Goal: Task Accomplishment & Management: Complete application form

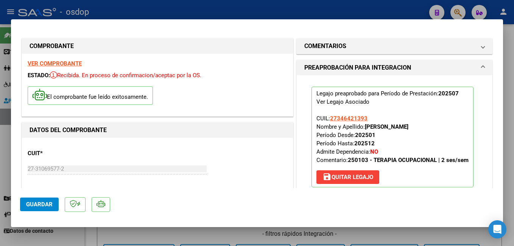
scroll to position [76, 0]
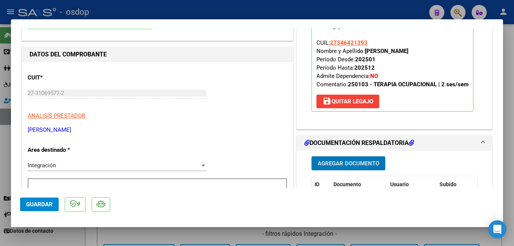
click at [337, 10] on div at bounding box center [257, 123] width 514 height 246
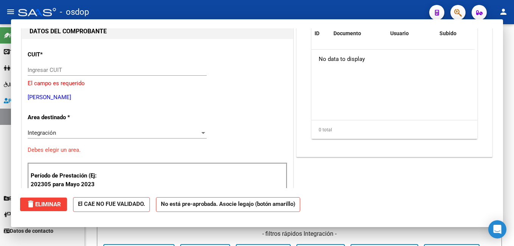
scroll to position [0, 0]
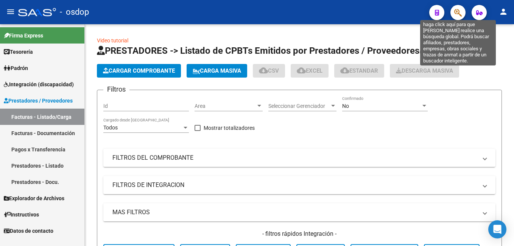
click at [460, 9] on icon "button" at bounding box center [458, 12] width 8 height 9
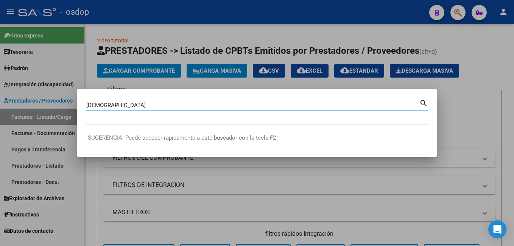
type input "[DEMOGRAPHIC_DATA]"
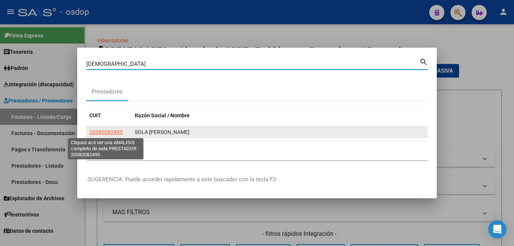
click at [114, 132] on span "20382082495" at bounding box center [105, 132] width 33 height 6
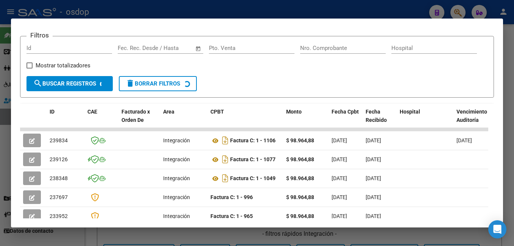
scroll to position [128, 0]
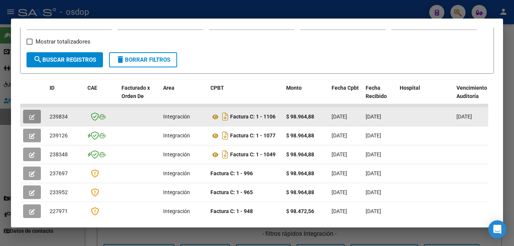
click at [36, 120] on button "button" at bounding box center [32, 117] width 18 height 14
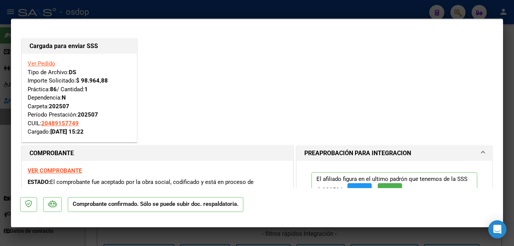
click at [169, 9] on div at bounding box center [257, 123] width 514 height 246
type input "$ 0,00"
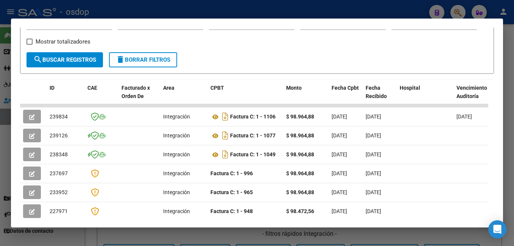
click at [169, 9] on div at bounding box center [257, 123] width 514 height 246
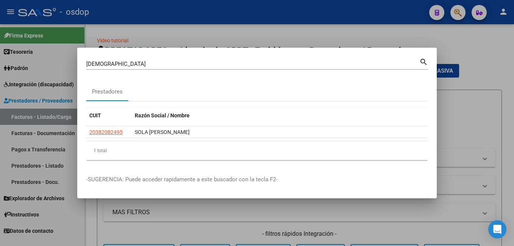
click at [143, 61] on input "[DEMOGRAPHIC_DATA]" at bounding box center [252, 64] width 333 height 7
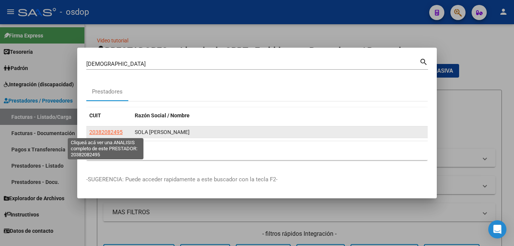
click at [112, 132] on span "20382082495" at bounding box center [105, 132] width 33 height 6
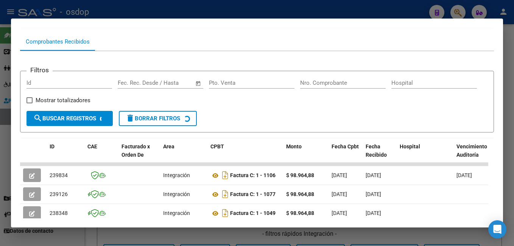
scroll to position [107, 0]
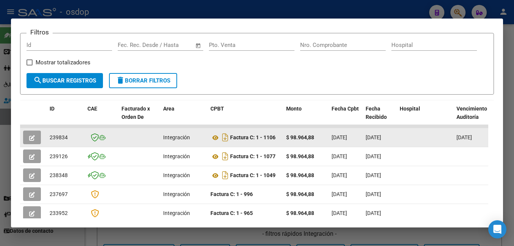
click at [33, 140] on icon "button" at bounding box center [32, 138] width 6 height 6
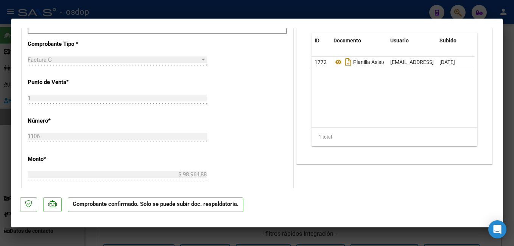
scroll to position [340, 0]
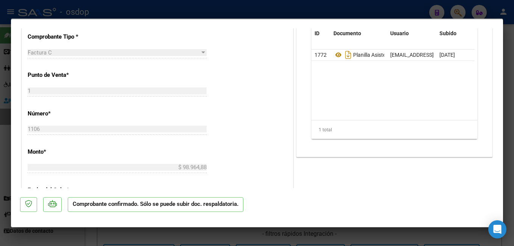
click at [225, 9] on div at bounding box center [257, 123] width 514 height 246
type input "$ 0,00"
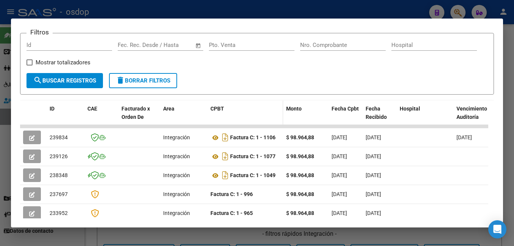
click at [231, 106] on datatable-header-cell "CPBT" at bounding box center [245, 117] width 76 height 33
click at [242, 9] on div at bounding box center [257, 123] width 514 height 246
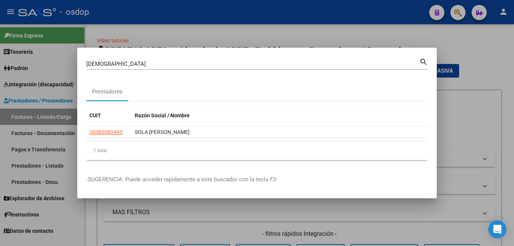
click at [214, 33] on div at bounding box center [257, 123] width 514 height 246
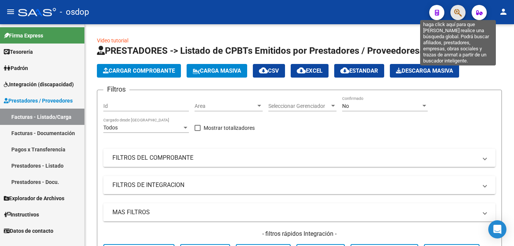
click at [459, 10] on icon "button" at bounding box center [458, 12] width 8 height 9
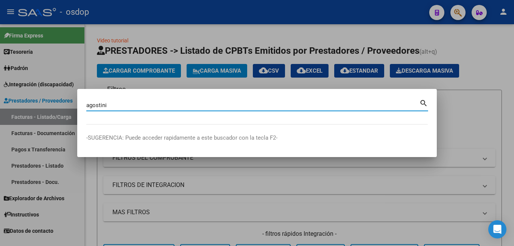
type input "agostini"
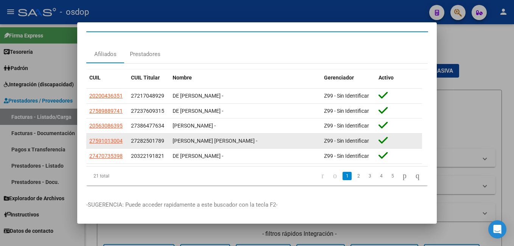
scroll to position [20, 0]
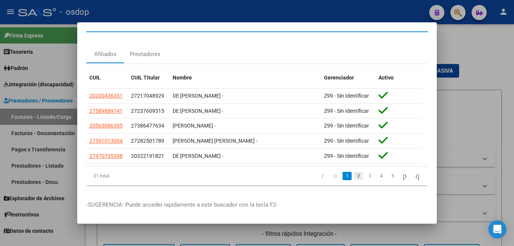
click at [354, 172] on link "2" at bounding box center [358, 176] width 9 height 8
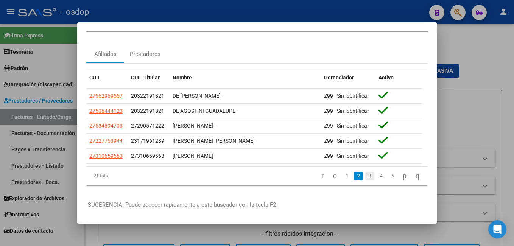
click at [365, 172] on link "3" at bounding box center [369, 176] width 9 height 8
click at [376, 172] on link "4" at bounding box center [380, 176] width 9 height 8
click at [388, 172] on link "5" at bounding box center [392, 176] width 9 height 8
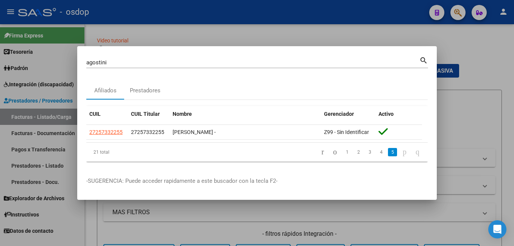
scroll to position [0, 0]
click at [450, 44] on div at bounding box center [257, 123] width 514 height 246
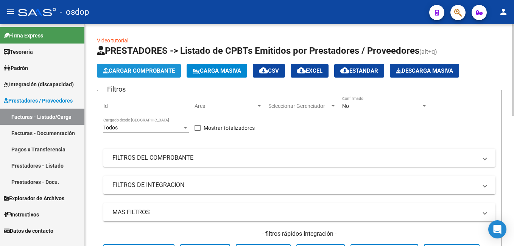
click at [174, 73] on span "Cargar Comprobante" at bounding box center [139, 70] width 72 height 7
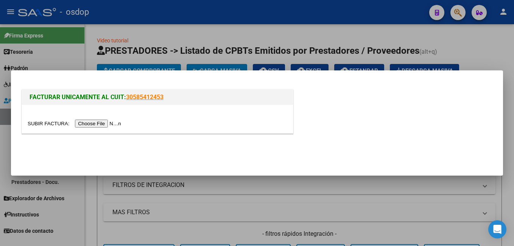
click at [326, 36] on div at bounding box center [257, 123] width 514 height 246
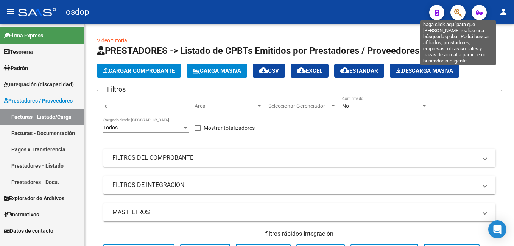
click at [459, 8] on icon "button" at bounding box center [458, 12] width 8 height 9
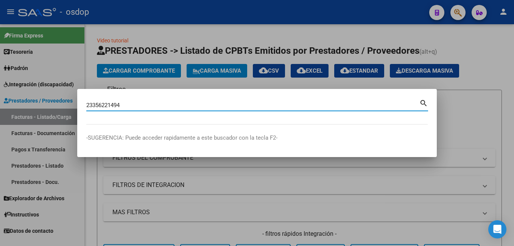
type input "23356221494"
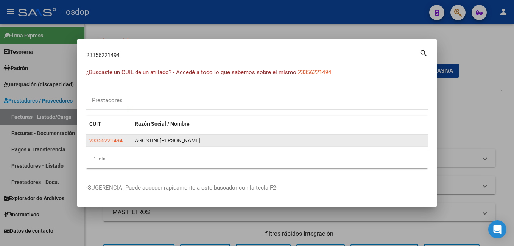
click at [117, 136] on app-link-go-to "23356221494" at bounding box center [105, 140] width 33 height 9
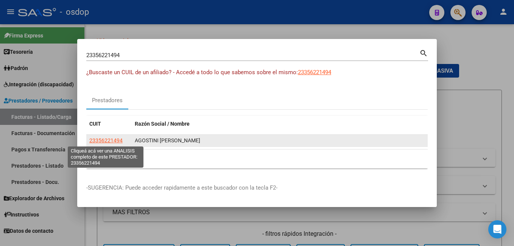
click at [115, 138] on span "23356221494" at bounding box center [105, 140] width 33 height 6
type textarea "23356221494"
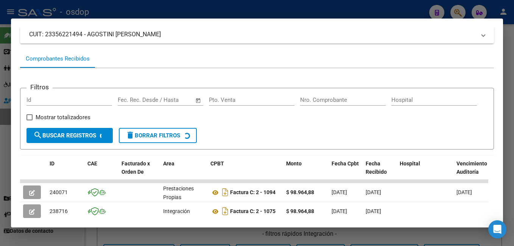
scroll to position [90, 0]
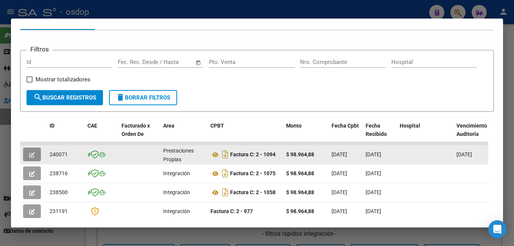
click at [28, 157] on button "button" at bounding box center [32, 155] width 18 height 14
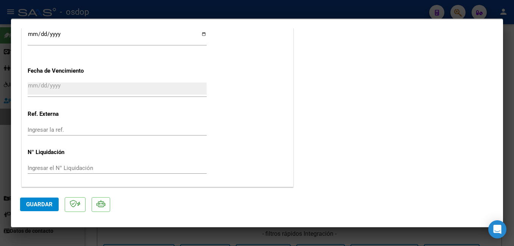
scroll to position [0, 0]
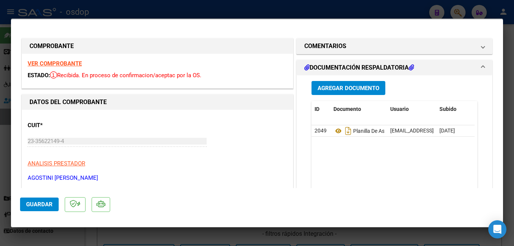
click at [192, 6] on div at bounding box center [257, 123] width 514 height 246
type input "$ 0,00"
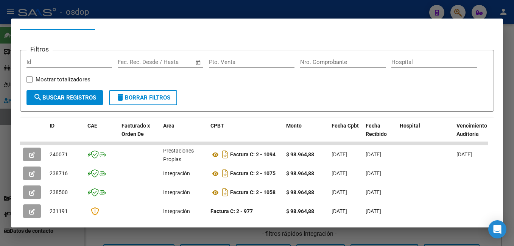
click at [210, 6] on div at bounding box center [257, 123] width 514 height 246
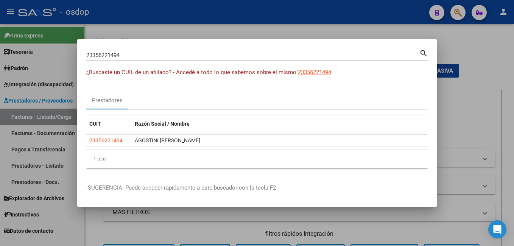
click at [335, 12] on div at bounding box center [257, 123] width 514 height 246
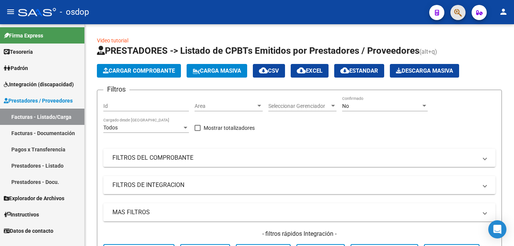
click at [453, 10] on button "button" at bounding box center [457, 12] width 15 height 15
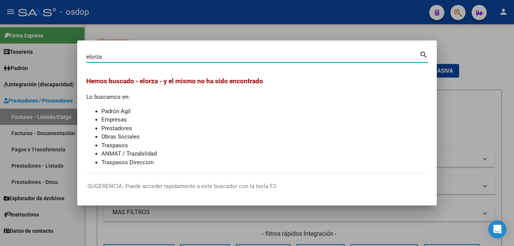
type input "elorza"
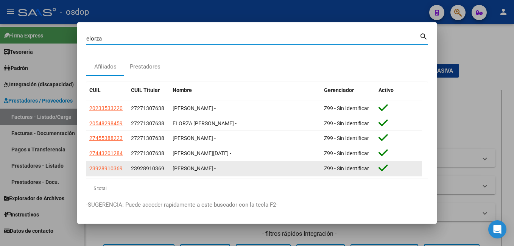
scroll to position [20, 0]
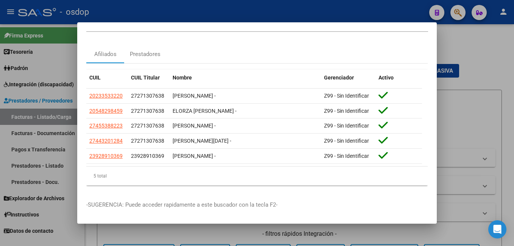
click at [235, 8] on div at bounding box center [257, 123] width 514 height 246
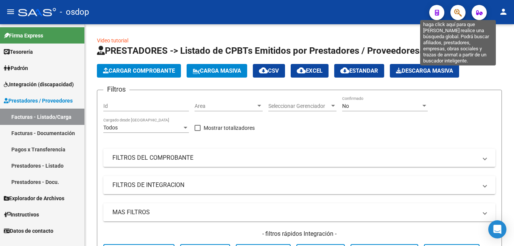
click at [457, 10] on icon "button" at bounding box center [458, 12] width 8 height 9
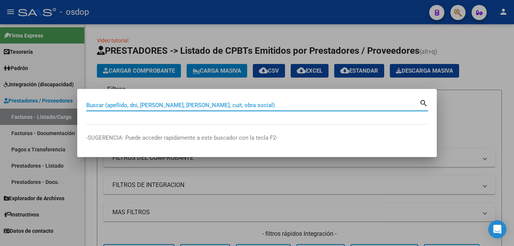
type input "3"
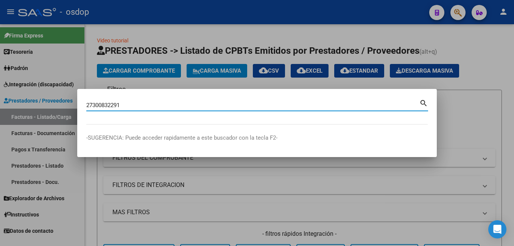
type input "27300832291"
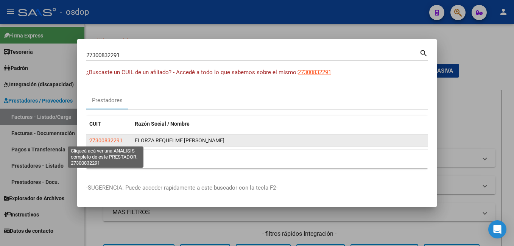
click at [103, 141] on span "27300832291" at bounding box center [105, 140] width 33 height 6
type textarea "27300832291"
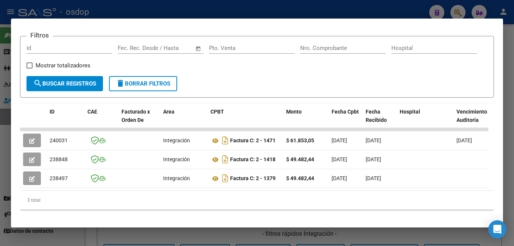
scroll to position [119, 0]
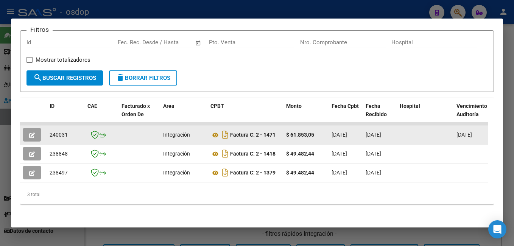
click at [31, 132] on icon "button" at bounding box center [32, 135] width 6 height 6
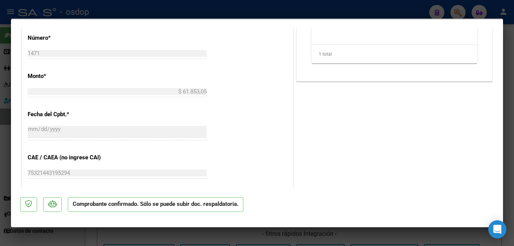
scroll to position [378, 0]
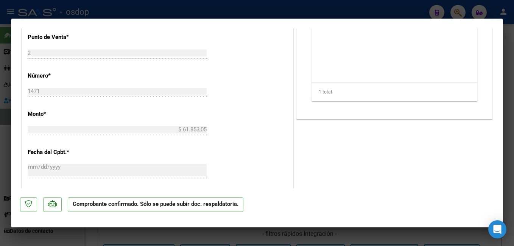
click at [173, 12] on div at bounding box center [257, 123] width 514 height 246
type input "$ 0,00"
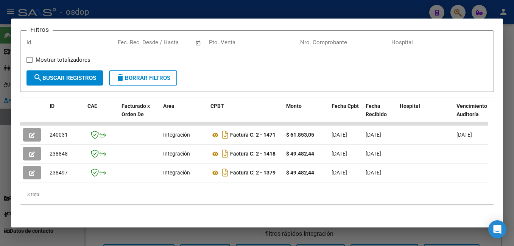
click at [173, 12] on div at bounding box center [257, 123] width 514 height 246
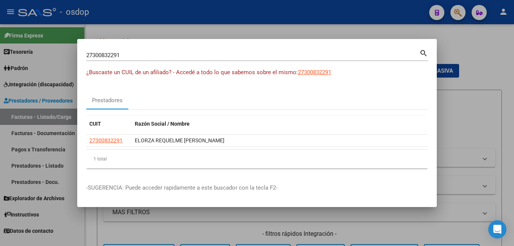
click at [142, 56] on input "27300832291" at bounding box center [252, 55] width 333 height 7
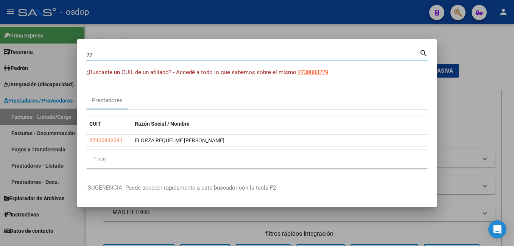
type input "2"
type input "currenti"
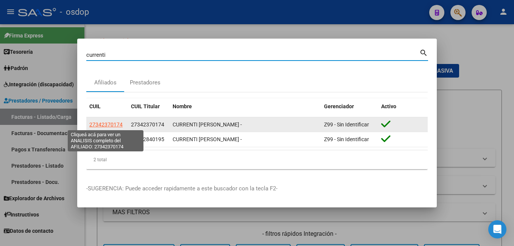
click at [114, 123] on span "27342370174" at bounding box center [105, 124] width 33 height 6
type textarea "27342370174"
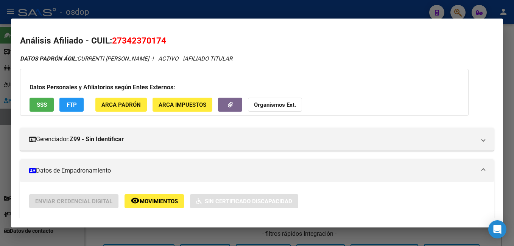
click at [202, 5] on div at bounding box center [257, 123] width 514 height 246
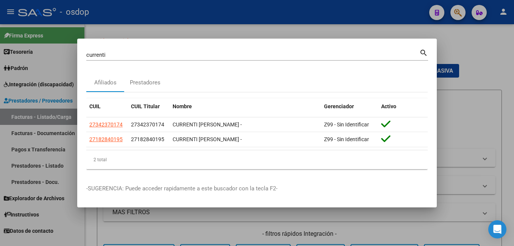
click at [199, 21] on div at bounding box center [257, 123] width 514 height 246
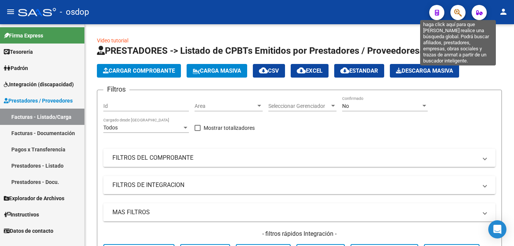
click at [457, 8] on icon "button" at bounding box center [458, 12] width 8 height 9
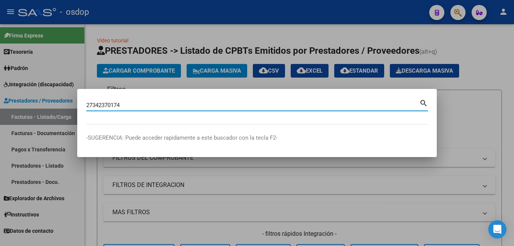
type input "27342370174"
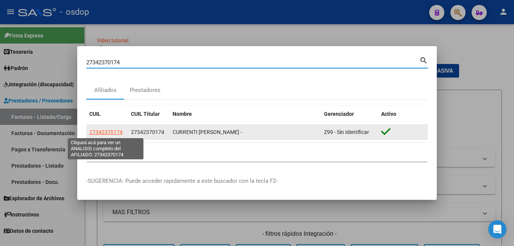
click at [108, 131] on span "27342370174" at bounding box center [105, 132] width 33 height 6
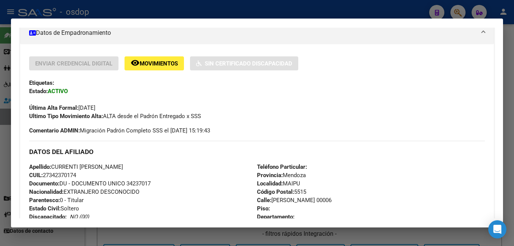
scroll to position [103, 0]
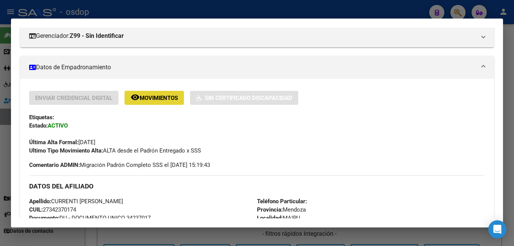
click at [157, 97] on span "Movimientos" at bounding box center [159, 98] width 38 height 7
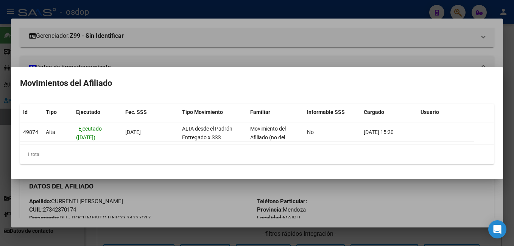
click at [191, 51] on div at bounding box center [257, 123] width 514 height 246
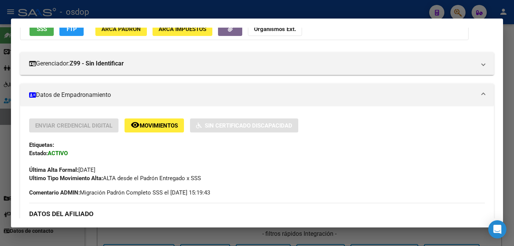
scroll to position [38, 0]
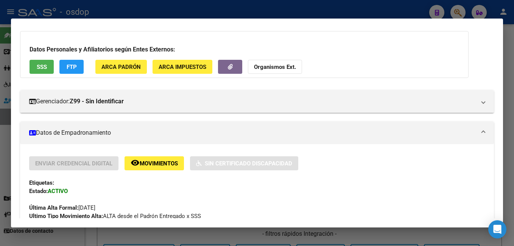
click at [410, 10] on div at bounding box center [257, 123] width 514 height 246
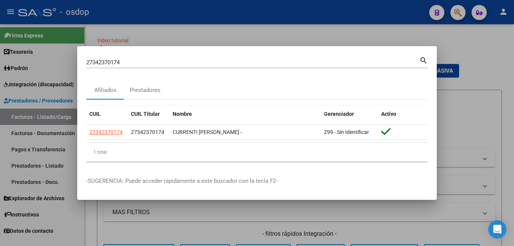
click at [464, 48] on div at bounding box center [257, 123] width 514 height 246
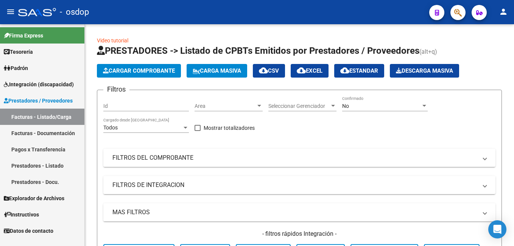
click at [454, 8] on span "button" at bounding box center [458, 13] width 8 height 16
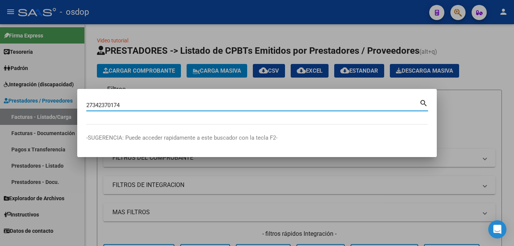
type input "27342370174"
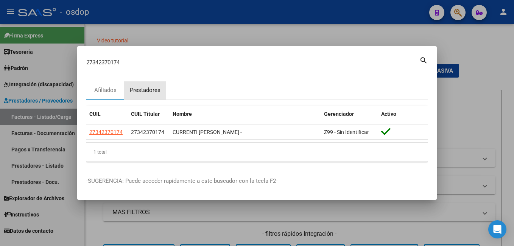
click at [149, 90] on div "Prestadores" at bounding box center [145, 90] width 31 height 9
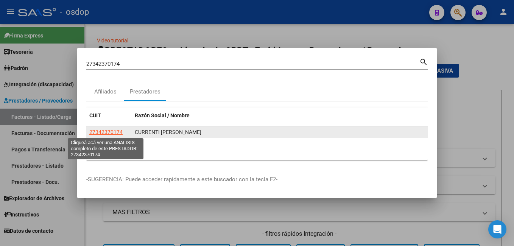
click at [116, 132] on span "27342370174" at bounding box center [105, 132] width 33 height 6
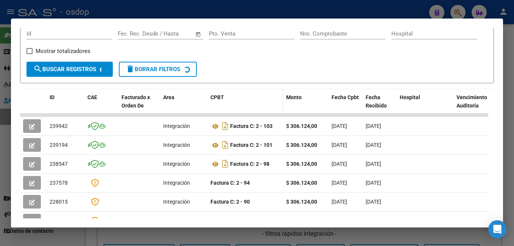
scroll to position [128, 0]
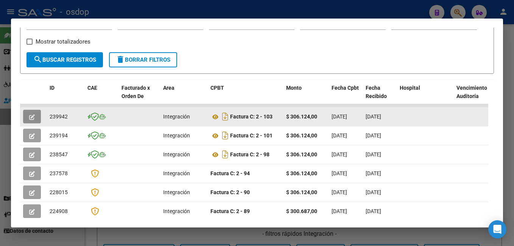
click at [32, 119] on icon "button" at bounding box center [32, 117] width 6 height 6
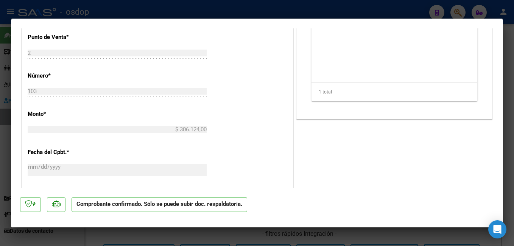
scroll to position [416, 0]
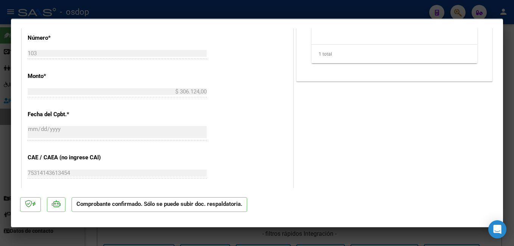
click at [326, 9] on div at bounding box center [257, 123] width 514 height 246
type input "$ 0,00"
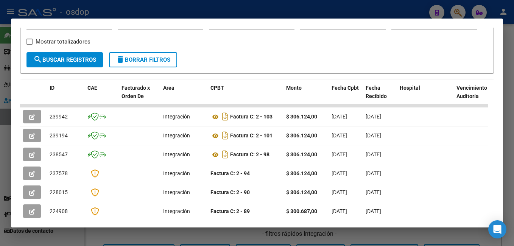
click at [95, 12] on div at bounding box center [257, 123] width 514 height 246
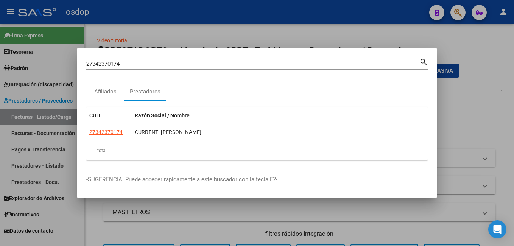
click at [139, 65] on input "27342370174" at bounding box center [252, 64] width 333 height 7
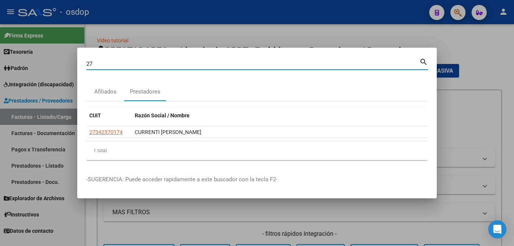
type input "2"
type input "pulopulo"
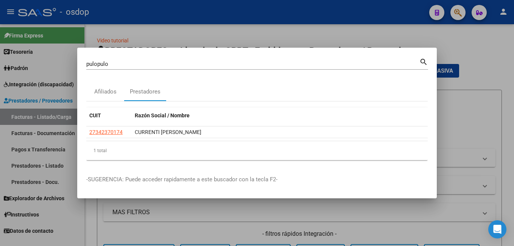
click at [424, 60] on mat-icon "search" at bounding box center [423, 61] width 9 height 9
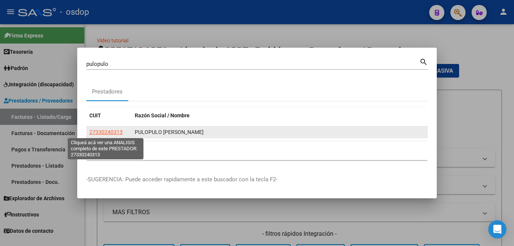
click at [107, 130] on span "27330240313" at bounding box center [105, 132] width 33 height 6
type textarea "27330240313"
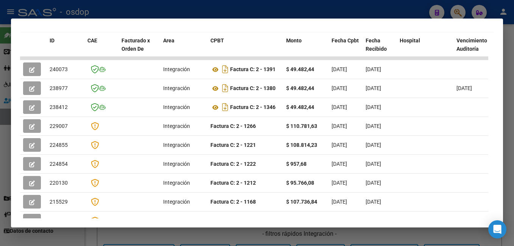
scroll to position [189, 0]
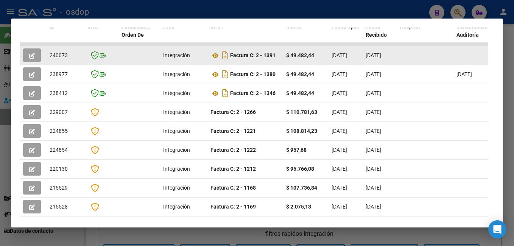
click at [34, 59] on icon "button" at bounding box center [32, 56] width 6 height 6
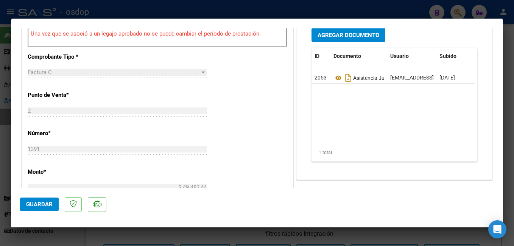
scroll to position [265, 0]
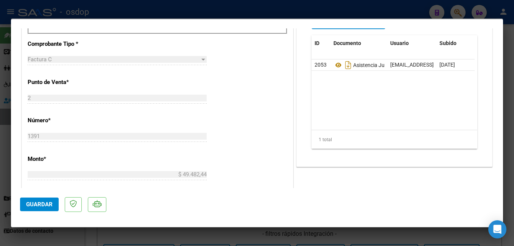
click at [275, 6] on div at bounding box center [257, 123] width 514 height 246
type input "$ 0,00"
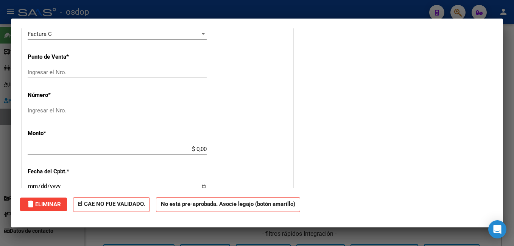
scroll to position [0, 0]
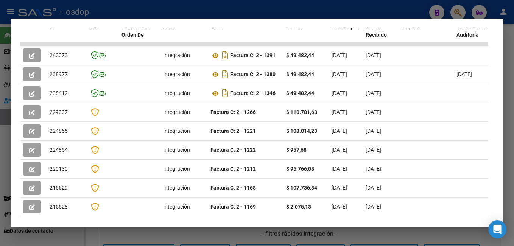
click at [222, 17] on div at bounding box center [257, 123] width 514 height 246
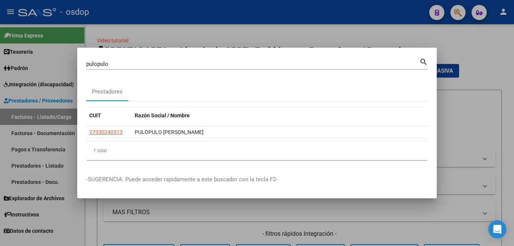
click at [178, 65] on input "pulopulo" at bounding box center [252, 64] width 333 height 7
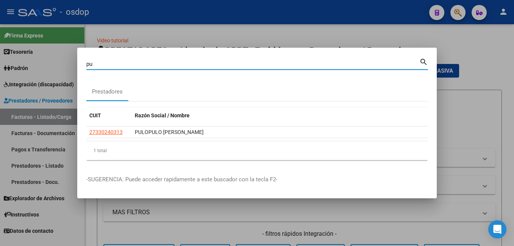
type input "p"
type input "[PERSON_NAME]"
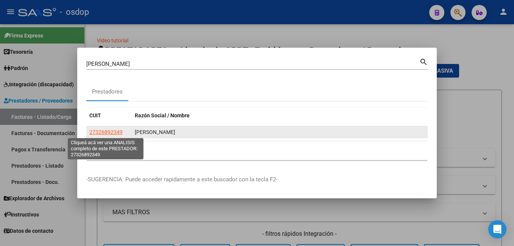
click at [113, 129] on span "27326892349" at bounding box center [105, 132] width 33 height 6
type textarea "27326892349"
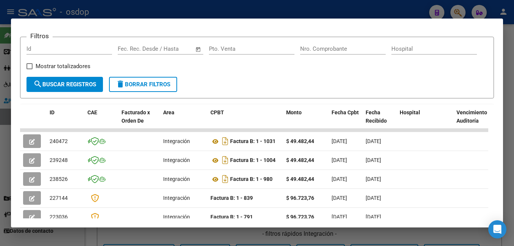
scroll to position [113, 0]
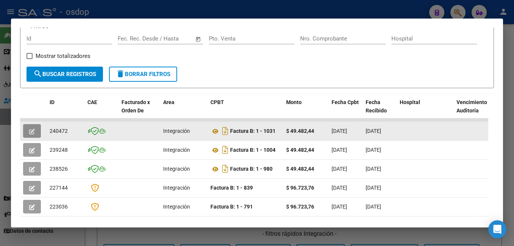
click at [26, 135] on button "button" at bounding box center [32, 131] width 18 height 14
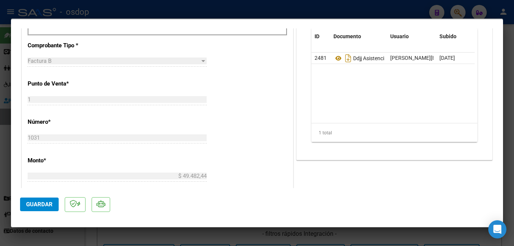
scroll to position [265, 0]
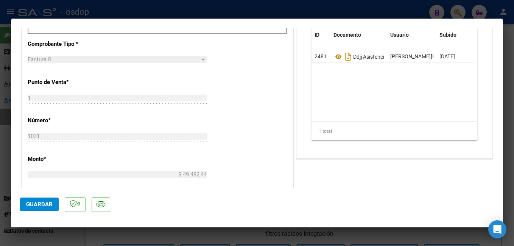
click at [109, 12] on div at bounding box center [257, 123] width 514 height 246
type input "$ 0,00"
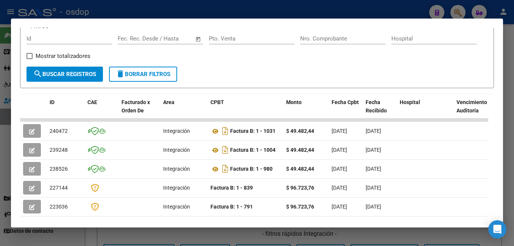
click at [110, 12] on div at bounding box center [257, 123] width 514 height 246
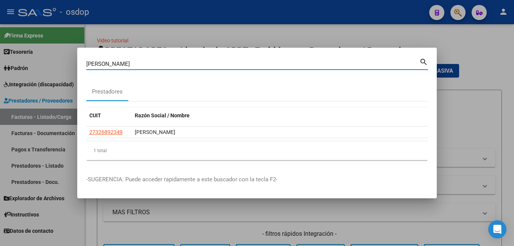
click at [137, 65] on input "[PERSON_NAME]" at bounding box center [252, 64] width 333 height 7
type input "c"
type input "[PERSON_NAME]"
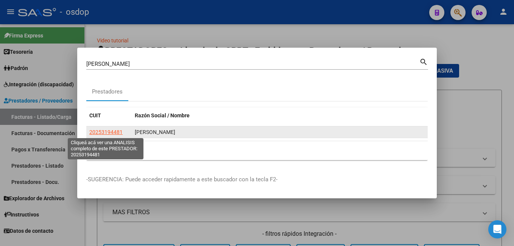
click at [113, 132] on span "20253194481" at bounding box center [105, 132] width 33 height 6
type textarea "20253194481"
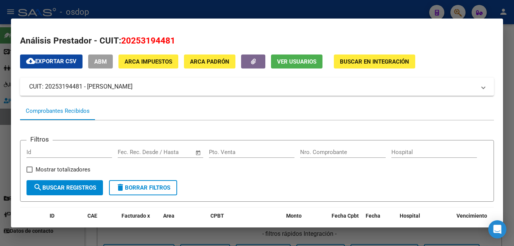
click at [198, 9] on div at bounding box center [257, 123] width 514 height 246
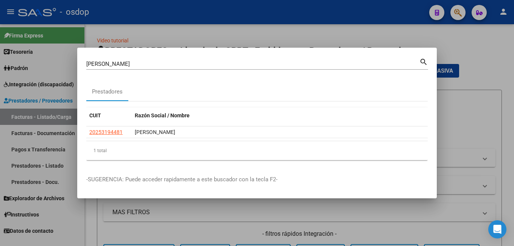
click at [190, 59] on div "[PERSON_NAME] (apellido, dni, [PERSON_NAME], [PERSON_NAME], cuit, obra social)" at bounding box center [252, 63] width 333 height 11
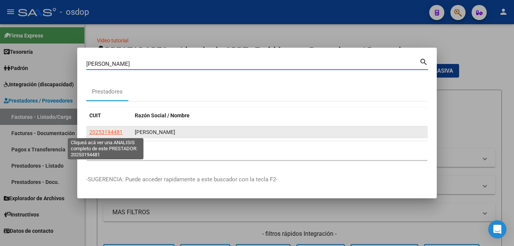
click at [121, 133] on span "20253194481" at bounding box center [105, 132] width 33 height 6
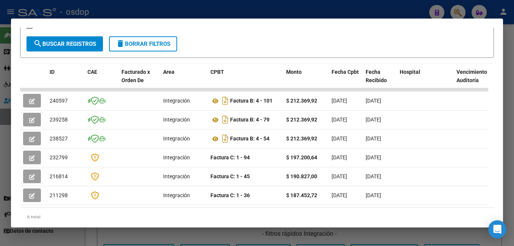
scroll to position [145, 0]
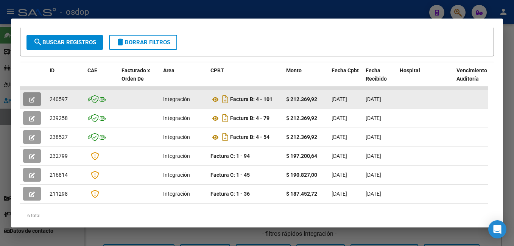
click at [34, 100] on icon "button" at bounding box center [32, 100] width 6 height 6
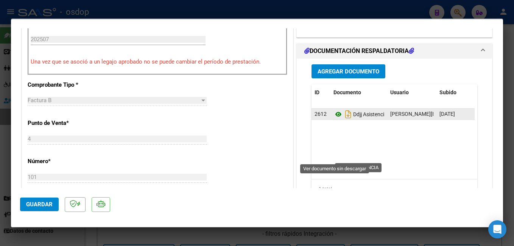
scroll to position [227, 0]
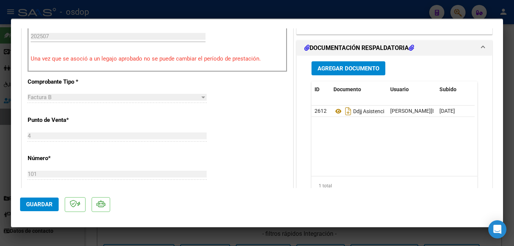
click at [199, 13] on div at bounding box center [257, 123] width 514 height 246
type input "$ 0,00"
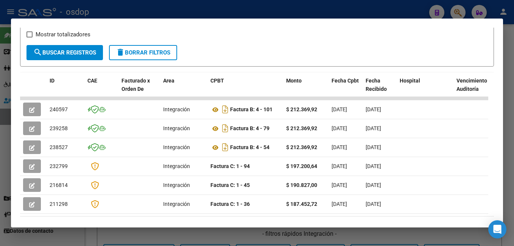
scroll to position [94, 0]
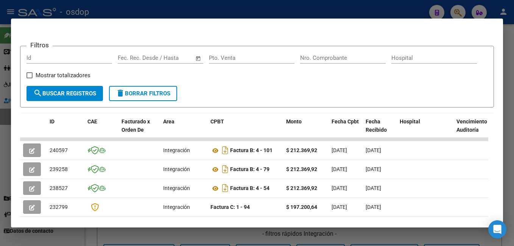
click at [191, 9] on div at bounding box center [257, 123] width 514 height 246
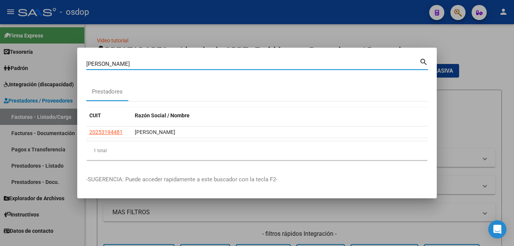
click at [148, 65] on input "[PERSON_NAME]" at bounding box center [252, 64] width 333 height 7
type input "g"
type input "fundacion abril"
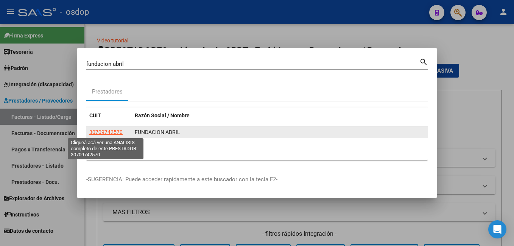
click at [113, 129] on span "30709742570" at bounding box center [105, 132] width 33 height 6
type textarea "30709742570"
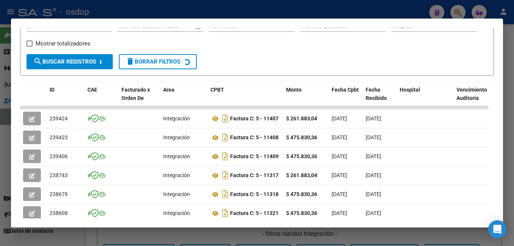
scroll to position [128, 0]
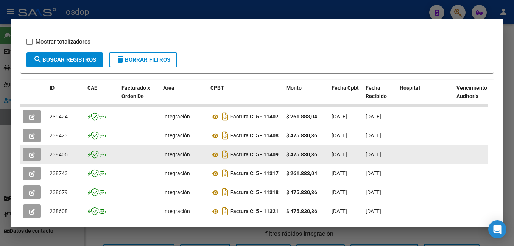
click at [31, 155] on icon "button" at bounding box center [32, 155] width 6 height 6
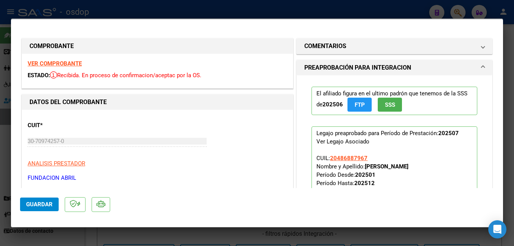
scroll to position [76, 0]
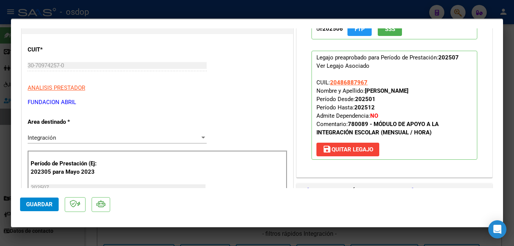
click at [295, 5] on div at bounding box center [257, 123] width 514 height 246
type input "$ 0,00"
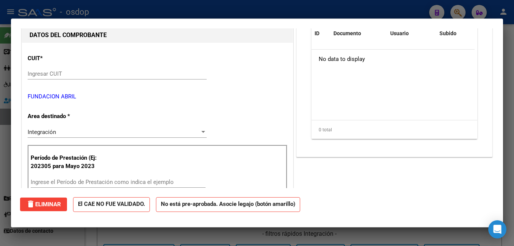
scroll to position [0, 0]
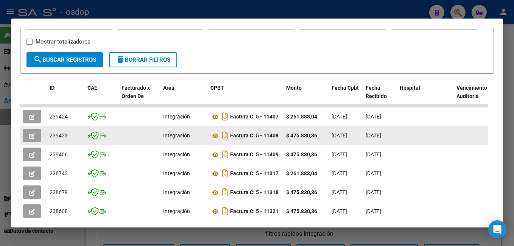
click at [35, 135] on button "button" at bounding box center [32, 136] width 18 height 14
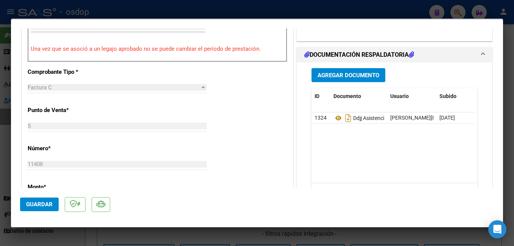
scroll to position [265, 0]
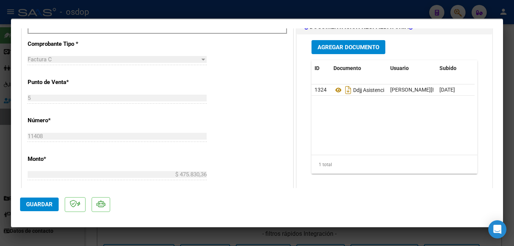
click at [283, 12] on div at bounding box center [257, 123] width 514 height 246
type input "$ 0,00"
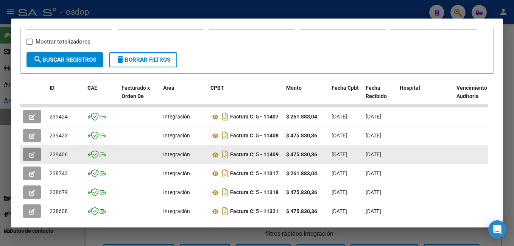
click at [35, 161] on button "button" at bounding box center [32, 155] width 18 height 14
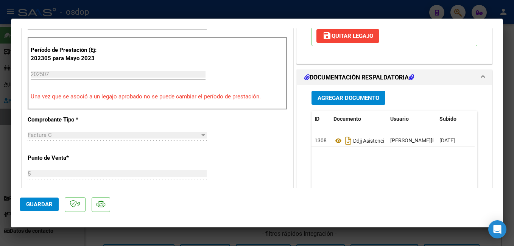
scroll to position [227, 0]
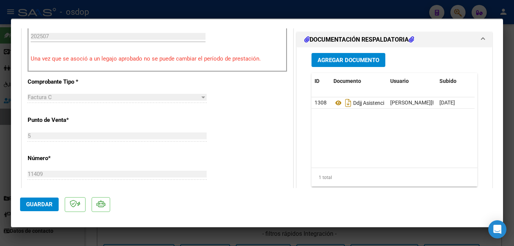
click at [324, 12] on div at bounding box center [257, 123] width 514 height 246
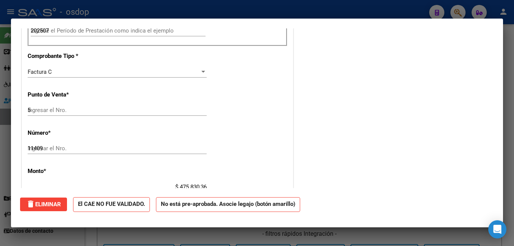
type input "$ 0,00"
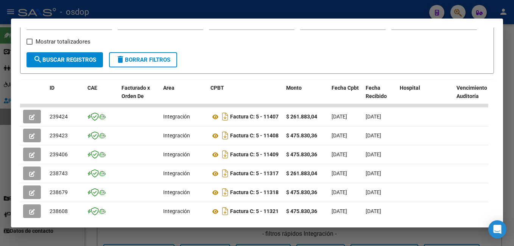
click at [121, 8] on div at bounding box center [257, 123] width 514 height 246
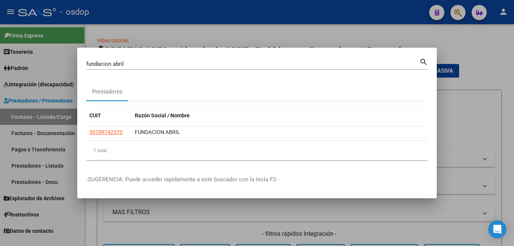
click at [145, 65] on input "fundacion abril" at bounding box center [252, 64] width 333 height 7
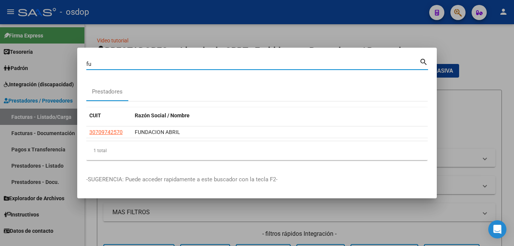
type input "f"
type input "abriendo camino"
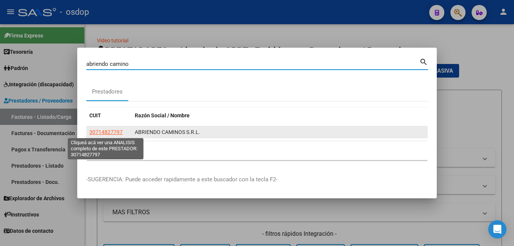
click at [117, 129] on span "30714827797" at bounding box center [105, 132] width 33 height 6
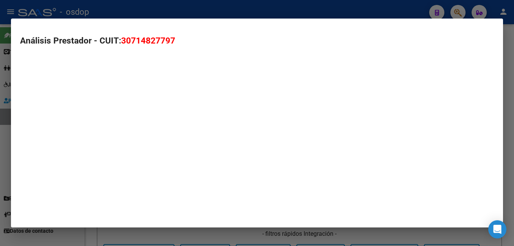
type textarea "30714827797"
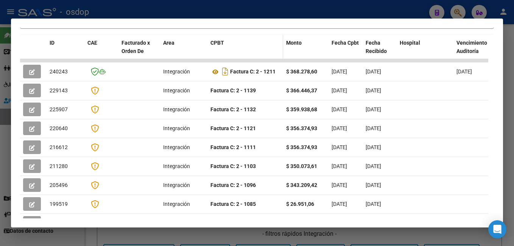
scroll to position [151, 0]
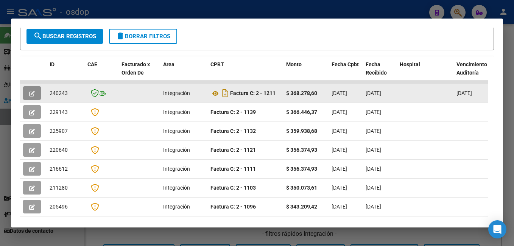
click at [34, 96] on icon "button" at bounding box center [32, 94] width 6 height 6
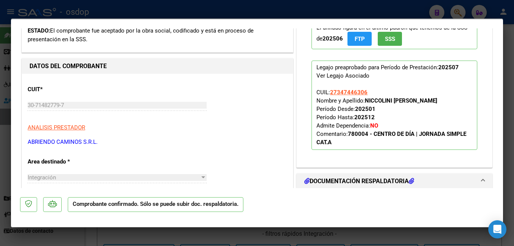
scroll to position [113, 0]
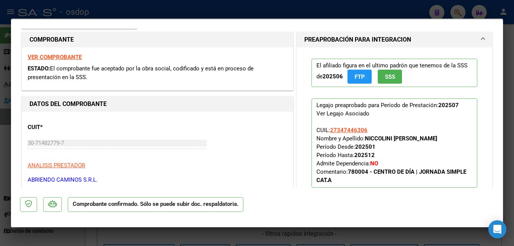
click at [296, 13] on div at bounding box center [257, 123] width 514 height 246
type input "$ 0,00"
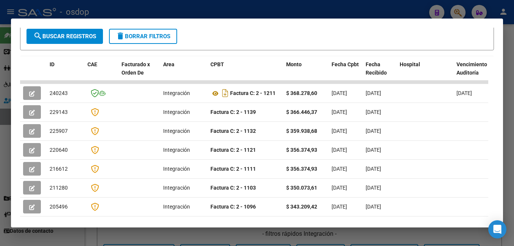
click at [217, 12] on div at bounding box center [257, 123] width 514 height 246
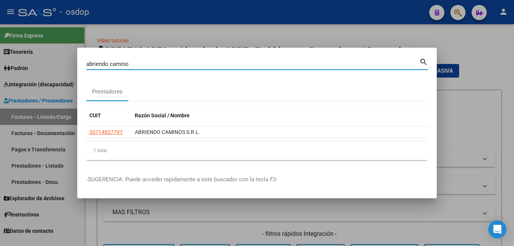
click at [183, 61] on input "abriendo camino" at bounding box center [252, 64] width 333 height 7
type input "a"
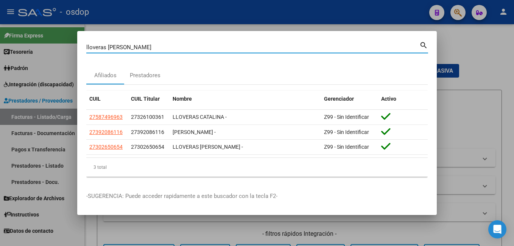
type input "lloveras [PERSON_NAME]"
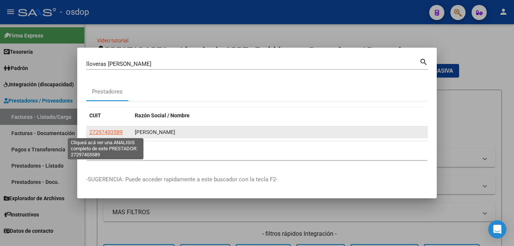
click at [117, 130] on span "27297403589" at bounding box center [105, 132] width 33 height 6
type textarea "27297403589"
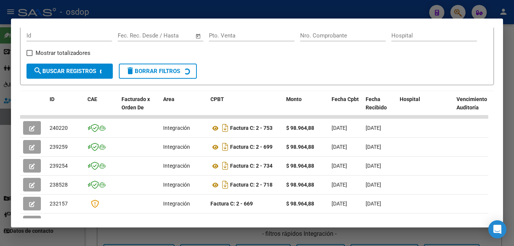
scroll to position [128, 0]
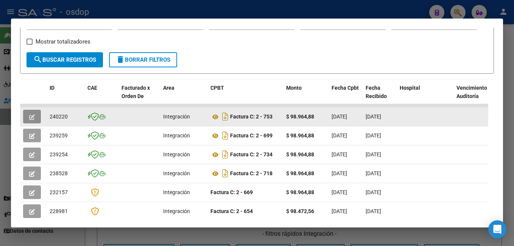
click at [36, 118] on button "button" at bounding box center [32, 117] width 18 height 14
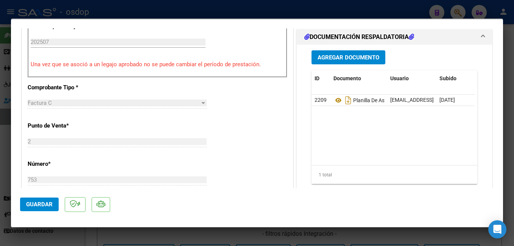
scroll to position [227, 0]
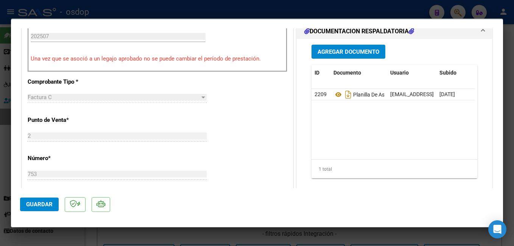
click at [115, 3] on div at bounding box center [257, 123] width 514 height 246
type input "$ 0,00"
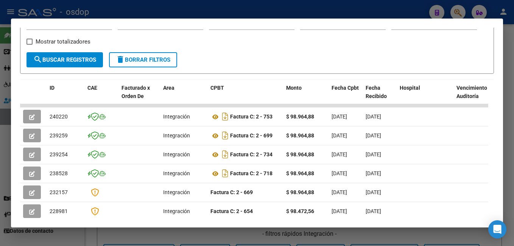
click at [118, 16] on div at bounding box center [257, 123] width 514 height 246
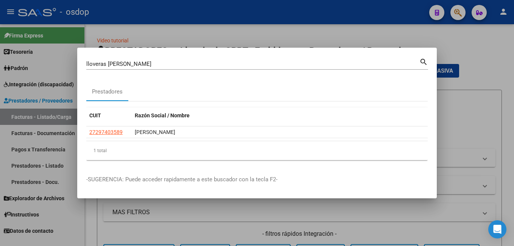
click at [150, 68] on div "lloveras [PERSON_NAME] (apellido, dni, [PERSON_NAME], [PERSON_NAME], cuit, obra…" at bounding box center [252, 63] width 333 height 11
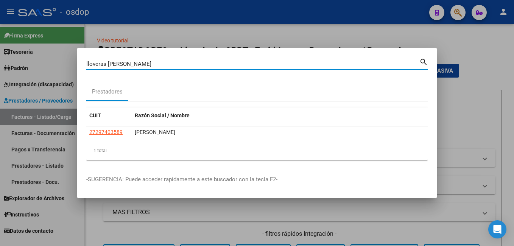
drag, startPoint x: 139, startPoint y: 64, endPoint x: 75, endPoint y: 65, distance: 64.7
click at [75, 65] on div "lloveras [PERSON_NAME] (apellido, dni, cuil, nro traspaso, cuit, obra social) s…" at bounding box center [257, 123] width 514 height 246
type input "[PERSON_NAME]"
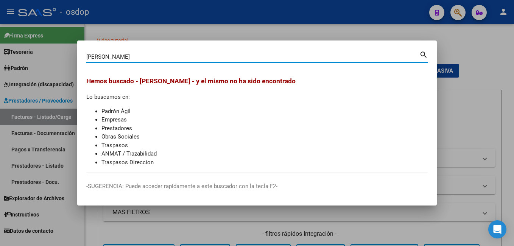
click at [434, 28] on div at bounding box center [257, 123] width 514 height 246
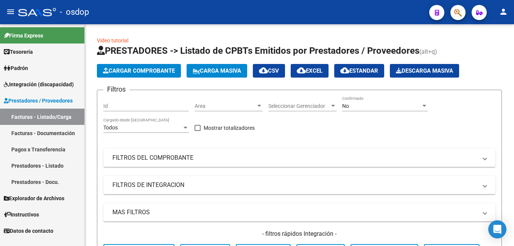
click at [450, 5] on button "button" at bounding box center [457, 12] width 15 height 15
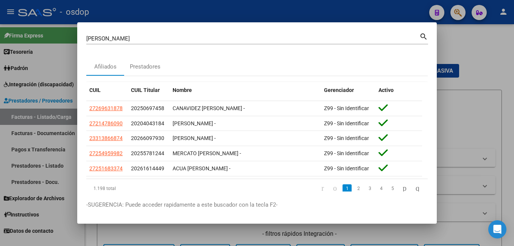
click at [170, 47] on div "[PERSON_NAME] (apellido, dni, cuil, [PERSON_NAME], cuit, obra social) search" at bounding box center [257, 41] width 342 height 20
drag, startPoint x: 169, startPoint y: 42, endPoint x: 73, endPoint y: 42, distance: 96.1
click at [73, 42] on div "[PERSON_NAME] (apellido, dni, cuil, nro traspaso, cuit, obra social) search Afi…" at bounding box center [257, 123] width 514 height 246
drag, startPoint x: 73, startPoint y: 42, endPoint x: 114, endPoint y: 34, distance: 41.9
click at [114, 34] on div "[PERSON_NAME] (apellido, dni, [PERSON_NAME], [PERSON_NAME], cuit, obra social)" at bounding box center [252, 38] width 333 height 11
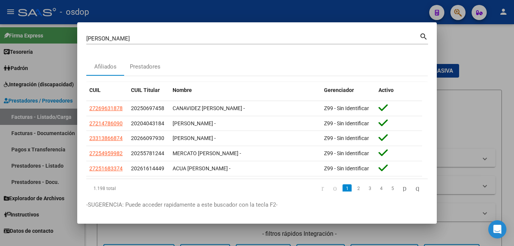
click at [114, 34] on div "[PERSON_NAME] (apellido, dni, [PERSON_NAME], [PERSON_NAME], cuit, obra social)" at bounding box center [252, 38] width 333 height 11
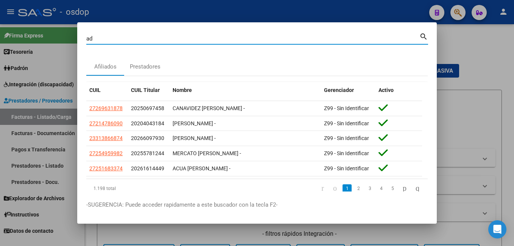
type input "a"
type input "[PERSON_NAME]"
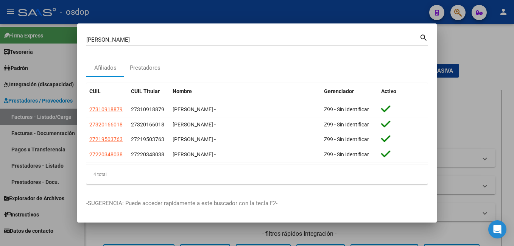
click at [371, 8] on div at bounding box center [257, 123] width 514 height 246
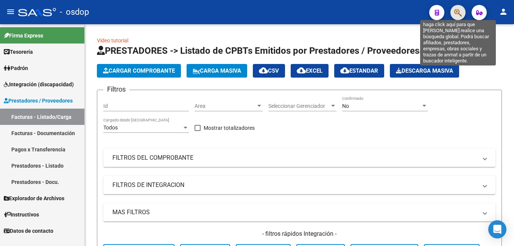
click at [458, 14] on icon "button" at bounding box center [458, 12] width 8 height 9
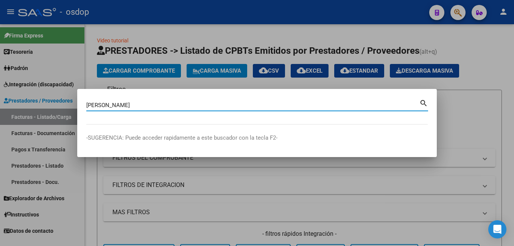
type input "[PERSON_NAME]"
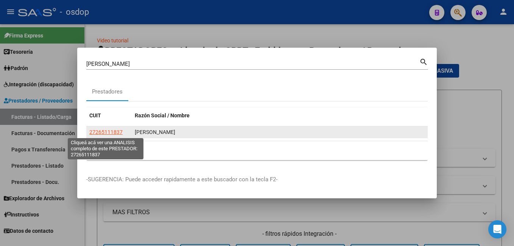
click at [109, 129] on span "27265111837" at bounding box center [105, 132] width 33 height 6
type textarea "27265111837"
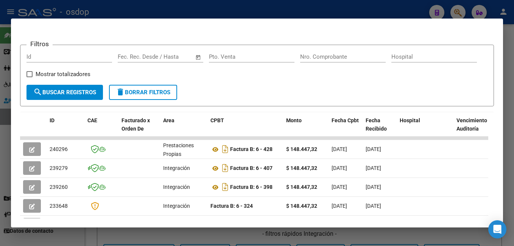
scroll to position [113, 0]
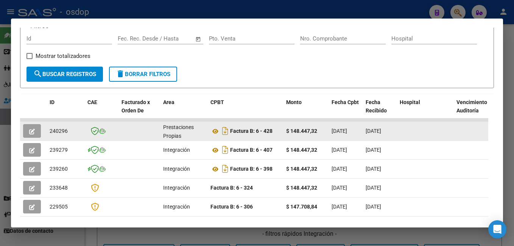
click at [36, 134] on button "button" at bounding box center [32, 131] width 18 height 14
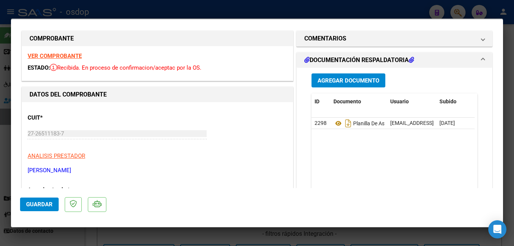
scroll to position [0, 0]
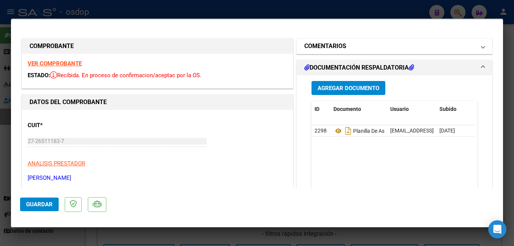
click at [359, 47] on mat-panel-title "COMENTARIOS" at bounding box center [389, 46] width 171 height 9
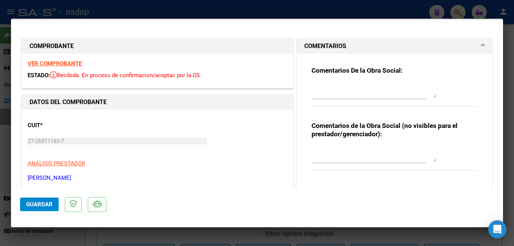
click at [359, 47] on mat-panel-title "COMENTARIOS" at bounding box center [389, 46] width 171 height 9
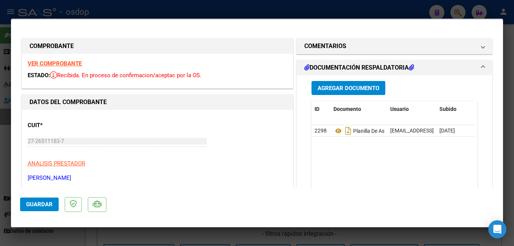
drag, startPoint x: 503, startPoint y: 63, endPoint x: 502, endPoint y: 24, distance: 38.6
click at [503, 24] on div at bounding box center [257, 123] width 514 height 246
type input "$ 0,00"
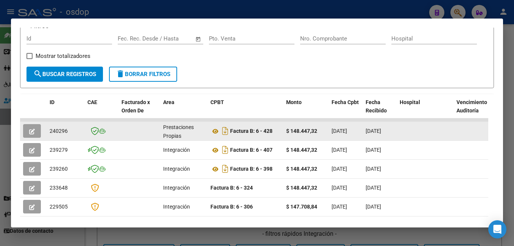
click at [36, 133] on button "button" at bounding box center [32, 131] width 18 height 14
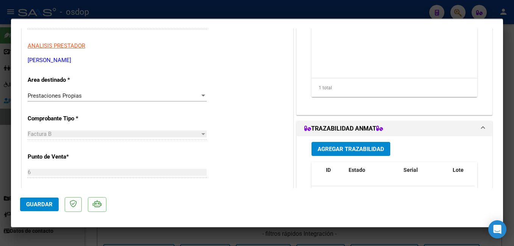
scroll to position [120, 0]
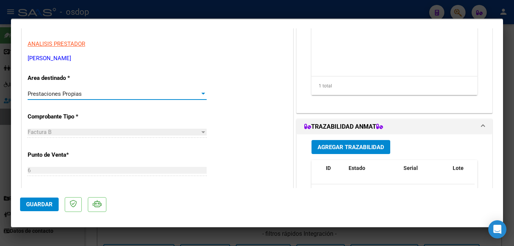
click at [81, 92] on div "Prestaciones Propias" at bounding box center [114, 93] width 172 height 7
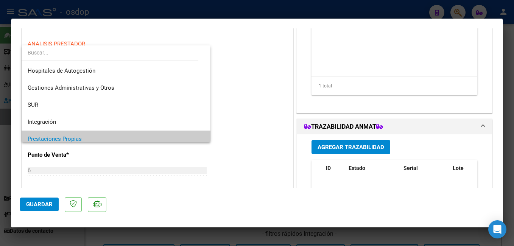
scroll to position [45, 0]
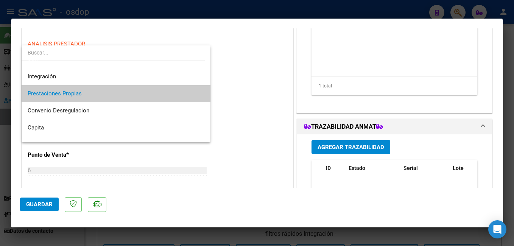
click at [238, 90] on div at bounding box center [257, 123] width 514 height 246
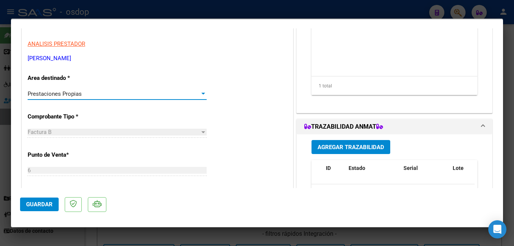
click at [202, 93] on div at bounding box center [203, 94] width 4 height 2
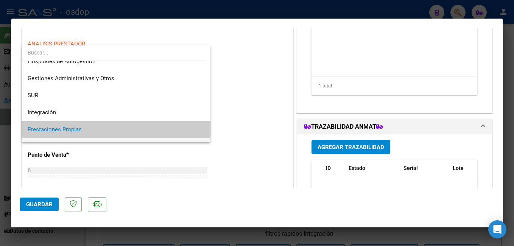
scroll to position [0, 0]
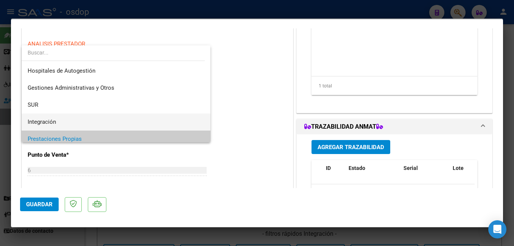
click at [87, 120] on span "Integración" at bounding box center [116, 121] width 177 height 17
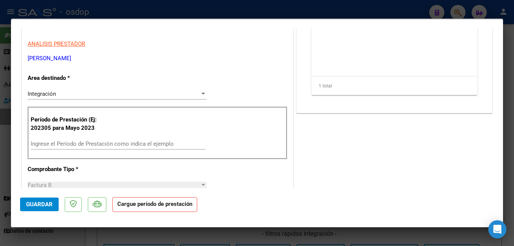
click at [81, 140] on div "Ingrese el Período de Prestación como indica el ejemplo" at bounding box center [118, 143] width 175 height 11
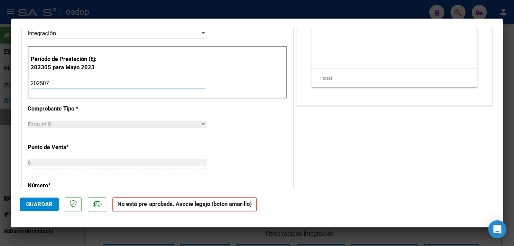
scroll to position [157, 0]
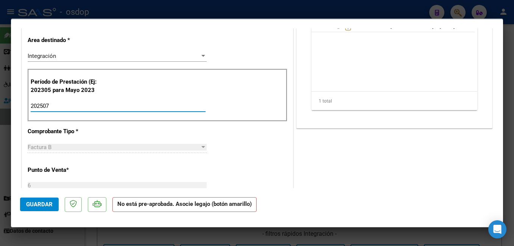
type input "202507"
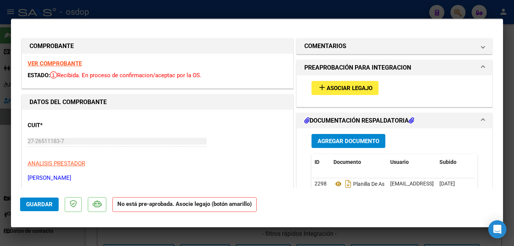
click at [361, 85] on span "Asociar Legajo" at bounding box center [349, 88] width 46 height 7
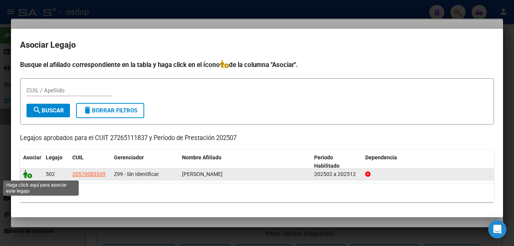
click at [28, 174] on icon at bounding box center [27, 174] width 9 height 8
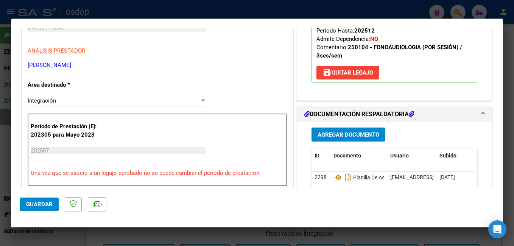
scroll to position [113, 0]
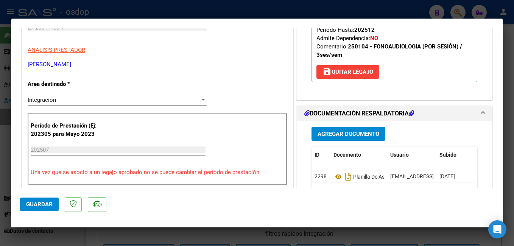
click at [47, 201] on span "Guardar" at bounding box center [39, 204] width 26 height 7
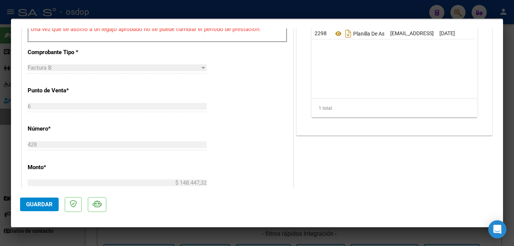
scroll to position [265, 0]
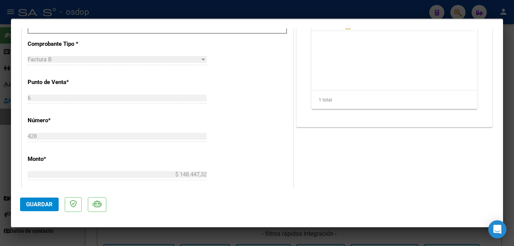
click at [151, 14] on div at bounding box center [257, 123] width 514 height 246
type input "$ 0,00"
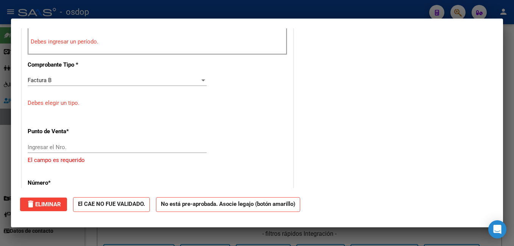
scroll to position [286, 0]
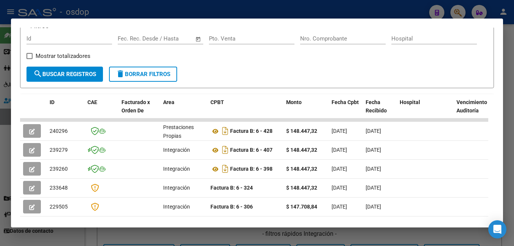
click at [133, 9] on div at bounding box center [257, 123] width 514 height 246
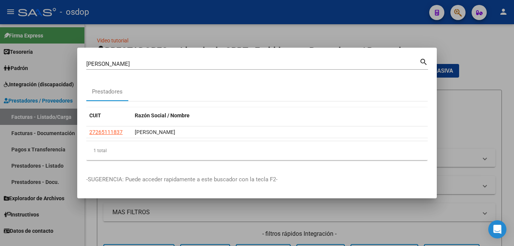
click at [124, 61] on input "[PERSON_NAME]" at bounding box center [252, 64] width 333 height 7
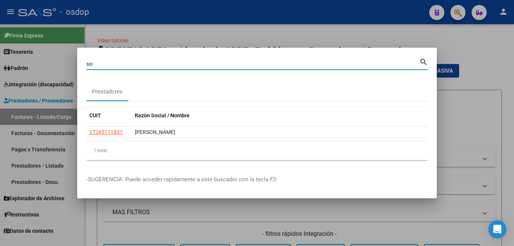
type input "s"
type input "A.R.I.D."
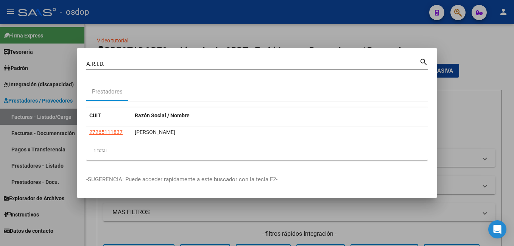
click at [424, 63] on mat-icon "search" at bounding box center [423, 61] width 9 height 9
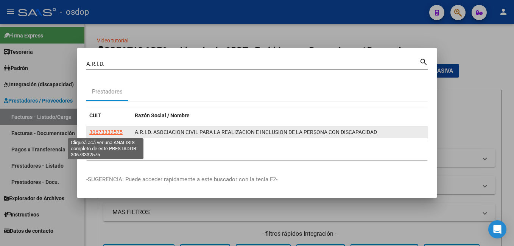
click at [115, 132] on span "30673332575" at bounding box center [105, 132] width 33 height 6
type textarea "30673332575"
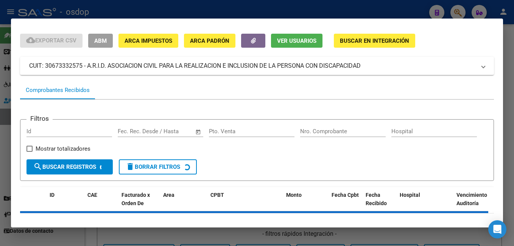
scroll to position [52, 0]
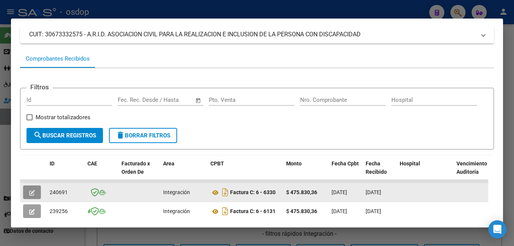
click at [31, 190] on button "button" at bounding box center [32, 192] width 18 height 14
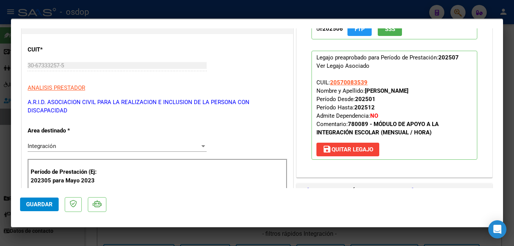
scroll to position [227, 0]
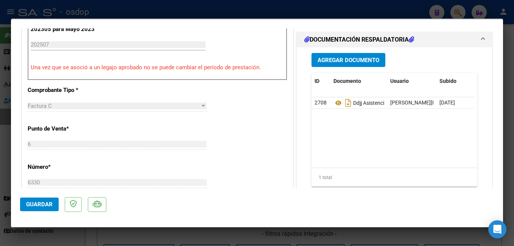
click at [158, 8] on div at bounding box center [257, 123] width 514 height 246
type input "$ 0,00"
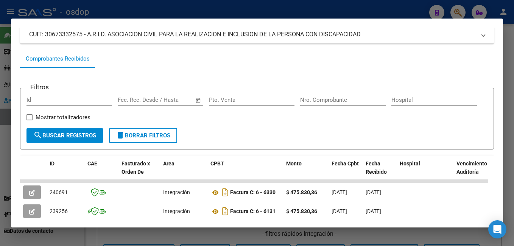
click at [157, 15] on div at bounding box center [257, 123] width 514 height 246
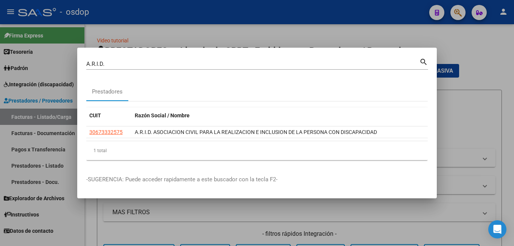
click at [134, 66] on input "A.R.I.D." at bounding box center [252, 64] width 333 height 7
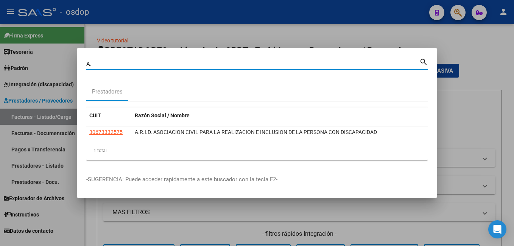
type input "A"
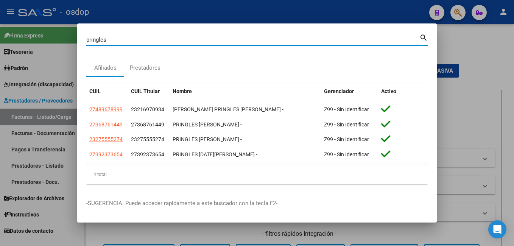
click at [154, 43] on div "pringles Buscar (apellido, dni, cuil, nro [PERSON_NAME], cuit, obra social)" at bounding box center [252, 39] width 333 height 11
type input "pringles maria"
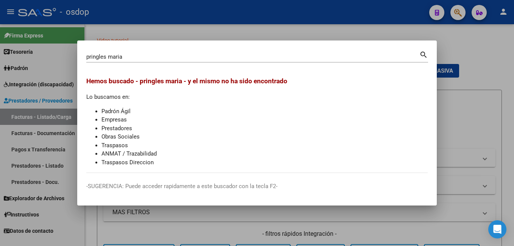
click at [164, 30] on div at bounding box center [257, 123] width 514 height 246
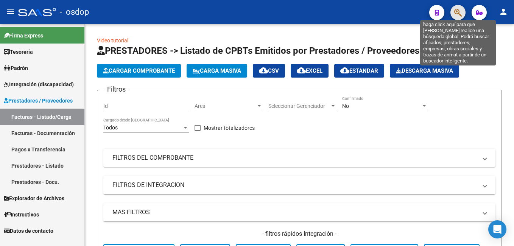
click at [454, 12] on icon "button" at bounding box center [458, 12] width 8 height 9
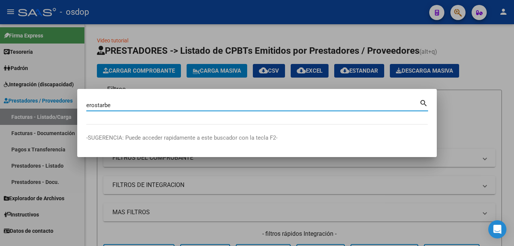
type input "erostarbe"
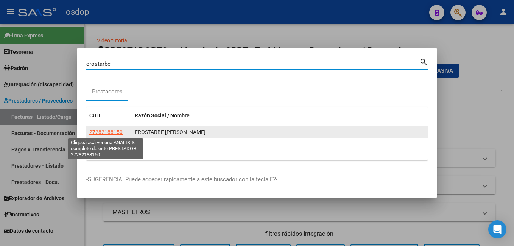
click at [112, 133] on span "27282188150" at bounding box center [105, 132] width 33 height 6
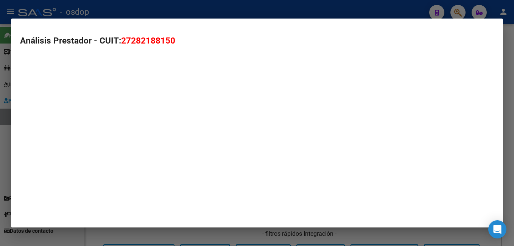
type textarea "27282188150"
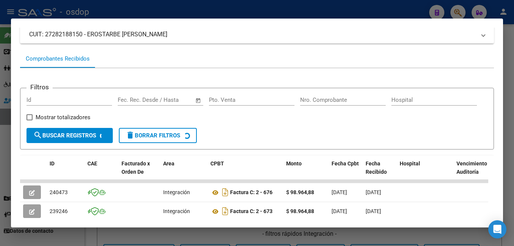
scroll to position [90, 0]
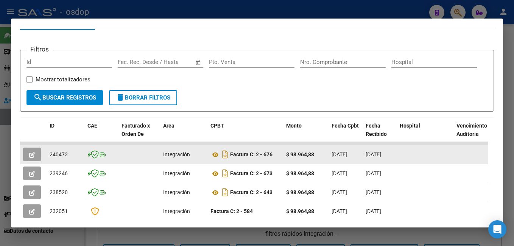
click at [35, 161] on button "button" at bounding box center [32, 155] width 18 height 14
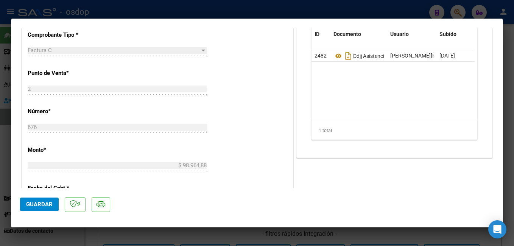
scroll to position [303, 0]
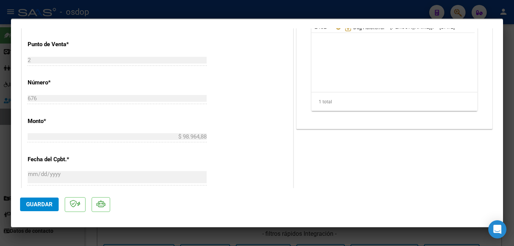
click at [189, 6] on div at bounding box center [257, 123] width 514 height 246
type input "$ 0,00"
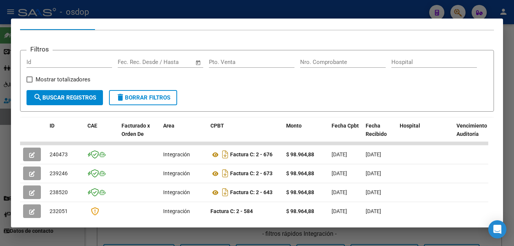
click at [189, 10] on div at bounding box center [257, 123] width 514 height 246
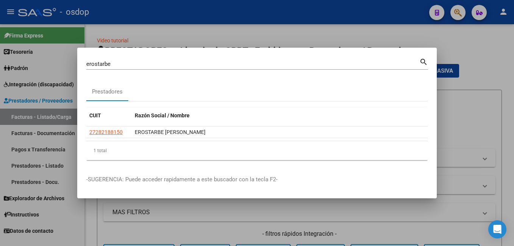
click at [149, 69] on div "erostarbe Buscar (apellido, dni, [PERSON_NAME], nro traspaso, cuit, obra social)" at bounding box center [252, 63] width 333 height 11
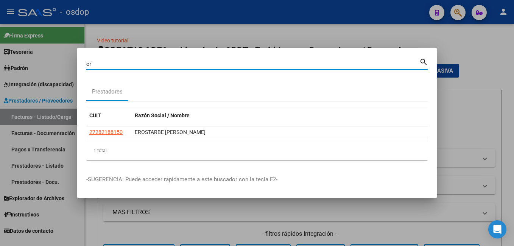
type input "e"
type input "[PERSON_NAME]"
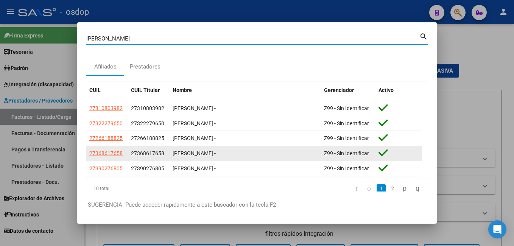
scroll to position [20, 0]
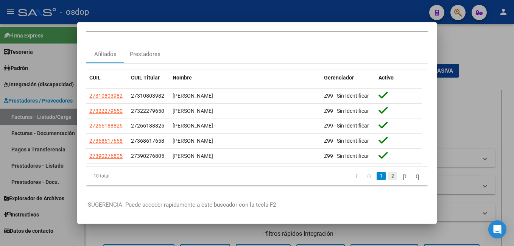
click at [388, 172] on link "2" at bounding box center [392, 176] width 9 height 8
click at [376, 172] on link "1" at bounding box center [380, 176] width 9 height 8
click at [291, 14] on div at bounding box center [257, 123] width 514 height 246
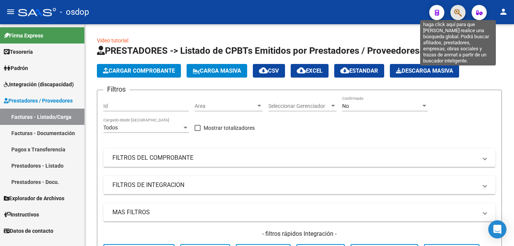
click at [458, 13] on icon "button" at bounding box center [458, 12] width 8 height 9
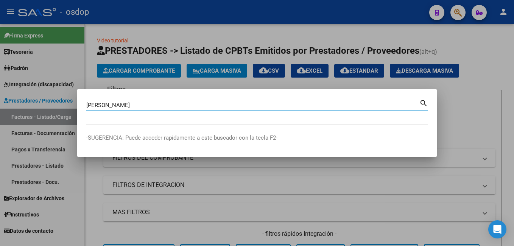
type input "[PERSON_NAME]"
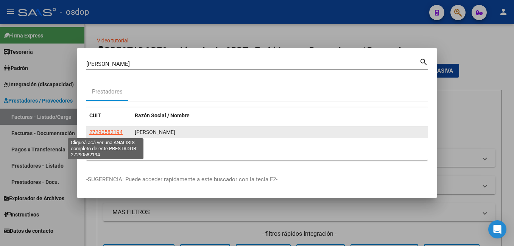
click at [102, 134] on span "27290582194" at bounding box center [105, 132] width 33 height 6
type textarea "27290582194"
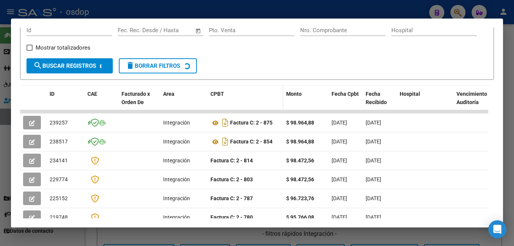
scroll to position [128, 0]
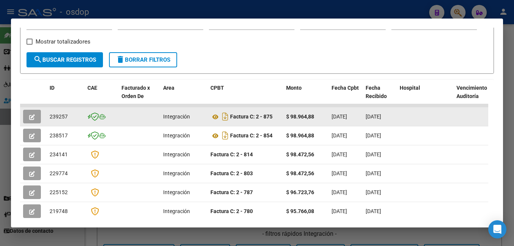
click at [31, 120] on icon "button" at bounding box center [32, 117] width 6 height 6
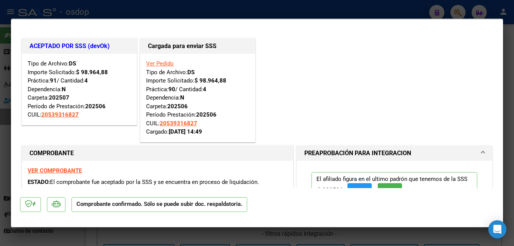
scroll to position [151, 0]
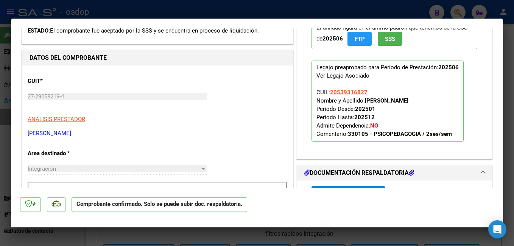
click at [337, 12] on div at bounding box center [257, 123] width 514 height 246
type input "$ 0,00"
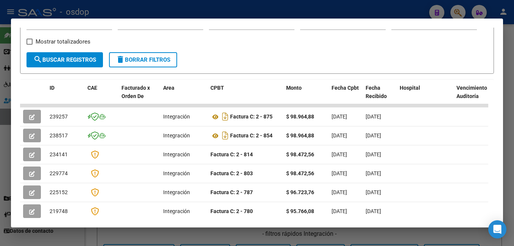
click at [183, 7] on div at bounding box center [257, 123] width 514 height 246
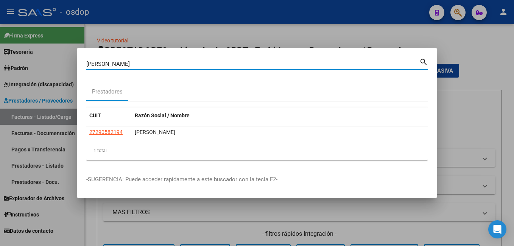
drag, startPoint x: 147, startPoint y: 64, endPoint x: 53, endPoint y: 67, distance: 94.2
click at [53, 67] on div "[PERSON_NAME] (apellido, dni, [PERSON_NAME], [PERSON_NAME], cuit, obra social) …" at bounding box center [257, 123] width 514 height 246
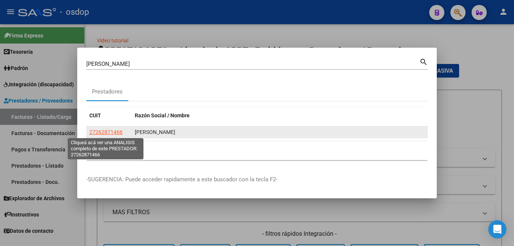
click at [93, 131] on span "27262871466" at bounding box center [105, 132] width 33 height 6
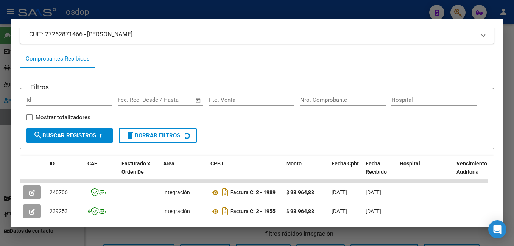
scroll to position [90, 0]
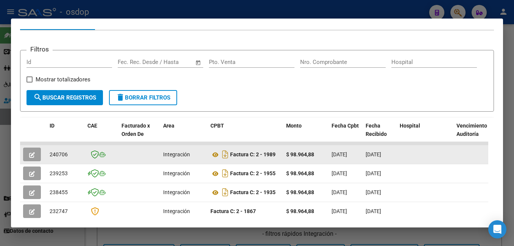
click at [31, 157] on icon "button" at bounding box center [32, 155] width 6 height 6
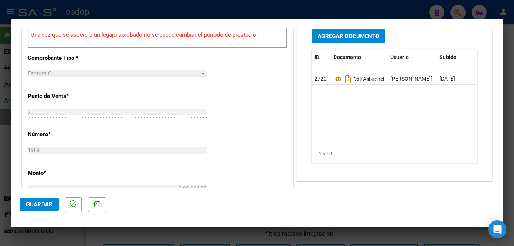
scroll to position [265, 0]
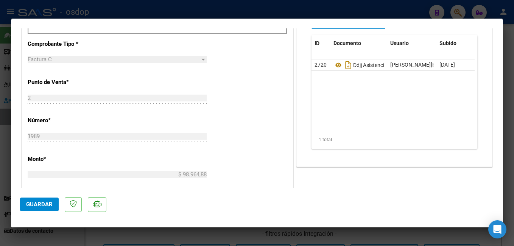
click at [259, 227] on div at bounding box center [257, 123] width 514 height 246
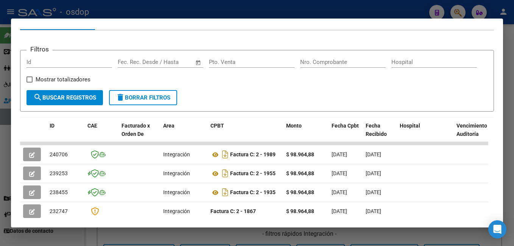
click at [112, 11] on div at bounding box center [257, 123] width 514 height 246
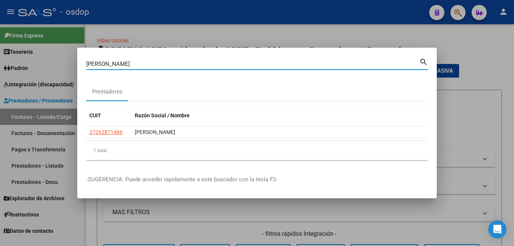
click at [154, 64] on input "[PERSON_NAME]" at bounding box center [252, 64] width 333 height 7
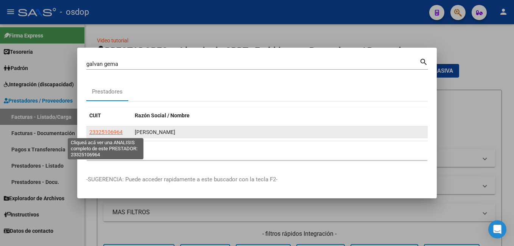
click at [116, 129] on span "23325106964" at bounding box center [105, 132] width 33 height 6
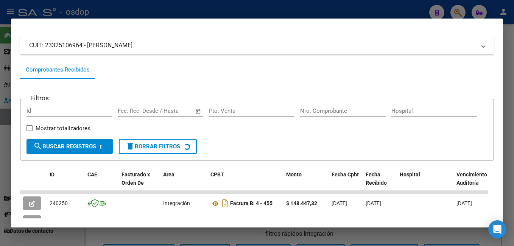
scroll to position [76, 0]
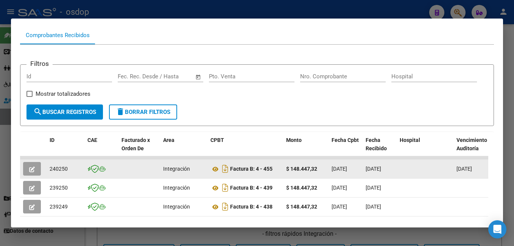
click at [34, 172] on icon "button" at bounding box center [32, 169] width 6 height 6
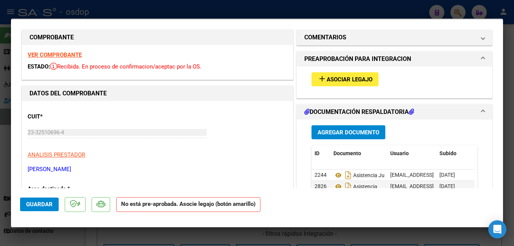
scroll to position [0, 0]
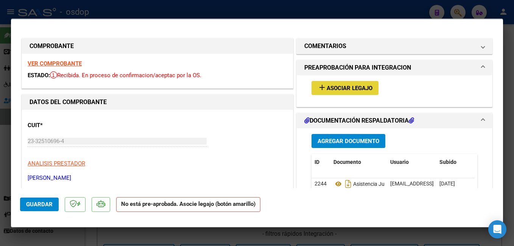
click at [335, 88] on span "Asociar Legajo" at bounding box center [349, 88] width 46 height 7
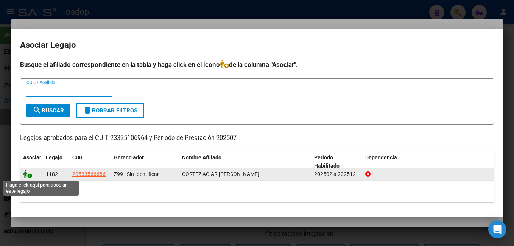
click at [30, 176] on icon at bounding box center [27, 174] width 9 height 8
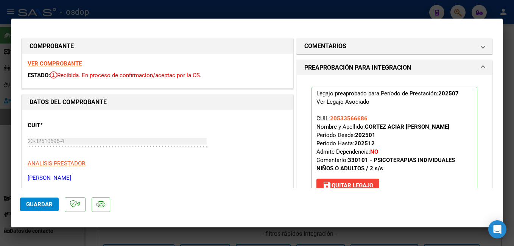
click at [49, 199] on button "Guardar" at bounding box center [39, 204] width 39 height 14
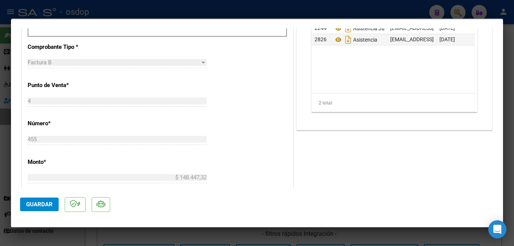
scroll to position [265, 0]
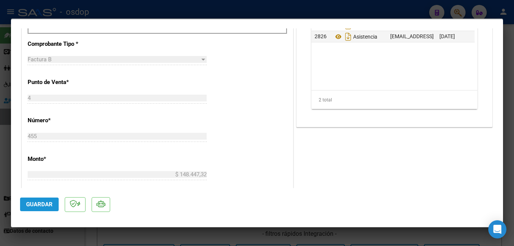
click at [46, 207] on span "Guardar" at bounding box center [39, 204] width 26 height 7
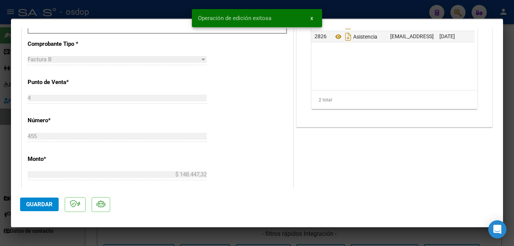
click at [160, 2] on div at bounding box center [257, 123] width 514 height 246
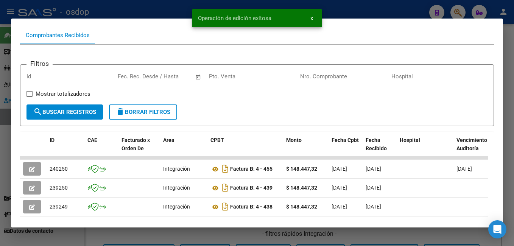
click at [160, 2] on div at bounding box center [257, 123] width 514 height 246
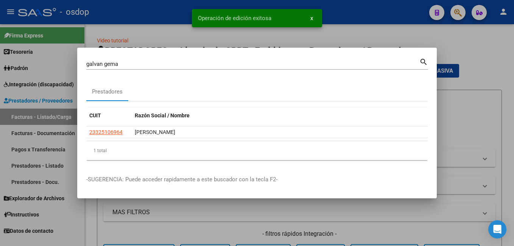
click at [151, 61] on input "galvan gema" at bounding box center [252, 64] width 333 height 7
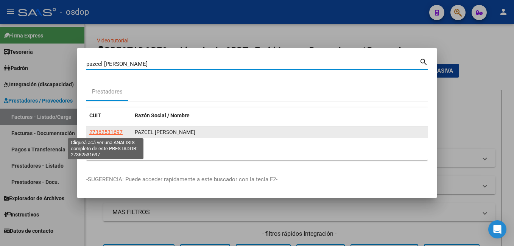
click at [120, 134] on span "27362531697" at bounding box center [105, 132] width 33 height 6
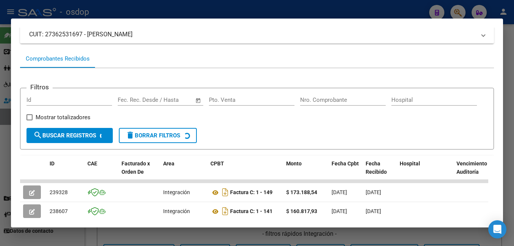
scroll to position [166, 0]
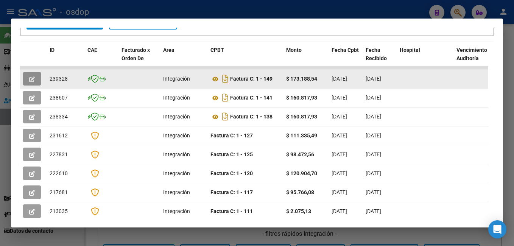
click at [30, 81] on icon "button" at bounding box center [32, 79] width 6 height 6
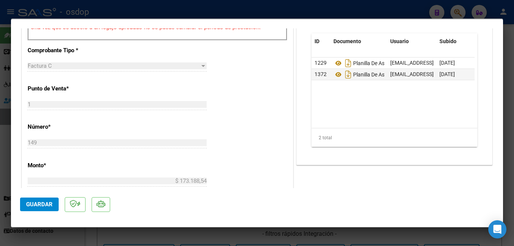
scroll to position [265, 0]
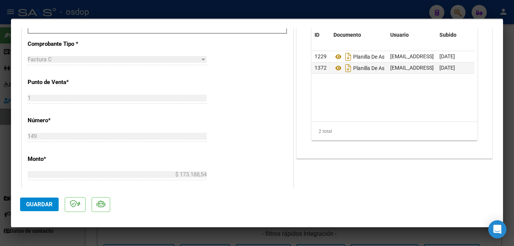
click at [197, 14] on div at bounding box center [257, 123] width 514 height 246
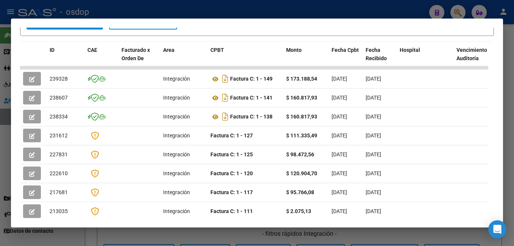
click at [202, 8] on div at bounding box center [257, 123] width 514 height 246
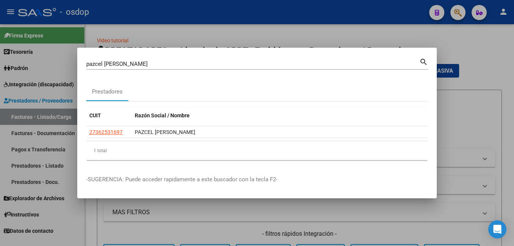
click at [194, 58] on div "pazcel [PERSON_NAME] (apellido, dni, [PERSON_NAME], [PERSON_NAME], cuit, obra s…" at bounding box center [252, 63] width 333 height 11
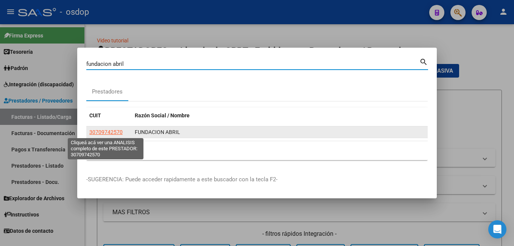
click at [121, 131] on span "30709742570" at bounding box center [105, 132] width 33 height 6
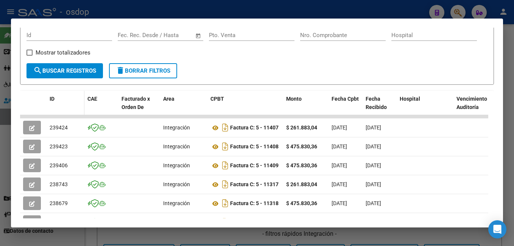
scroll to position [128, 0]
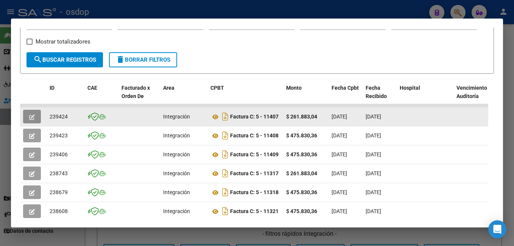
click at [33, 120] on icon "button" at bounding box center [32, 117] width 6 height 6
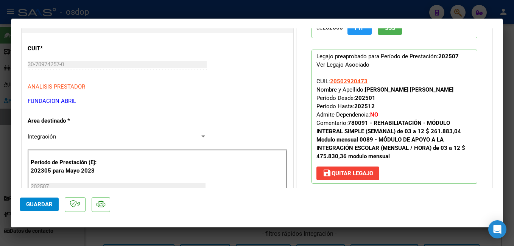
scroll to position [76, 0]
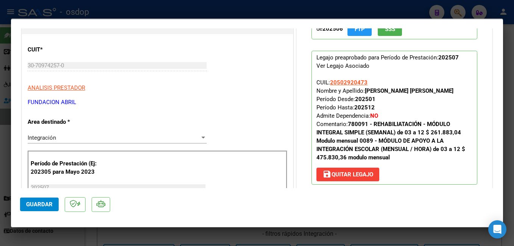
click at [255, 14] on div at bounding box center [257, 123] width 514 height 246
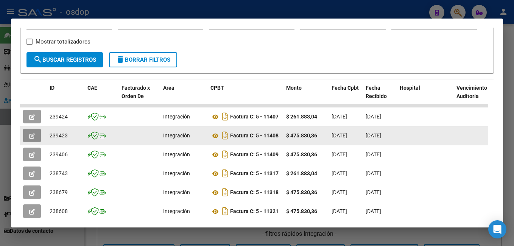
click at [36, 141] on button "button" at bounding box center [32, 136] width 18 height 14
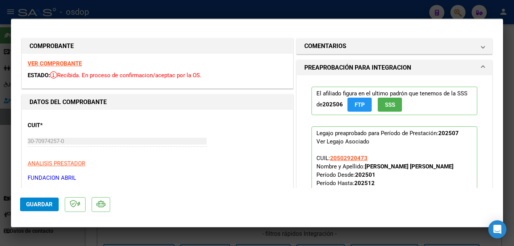
click at [297, 10] on div at bounding box center [257, 123] width 514 height 246
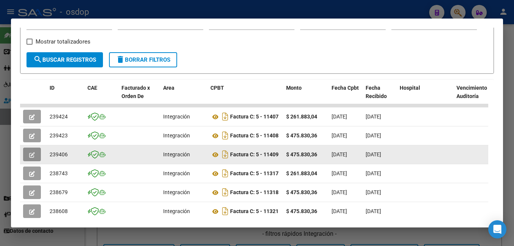
click at [36, 161] on button "button" at bounding box center [32, 155] width 18 height 14
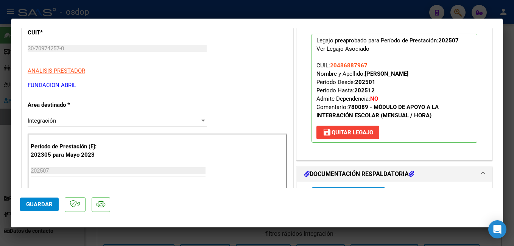
scroll to position [68, 0]
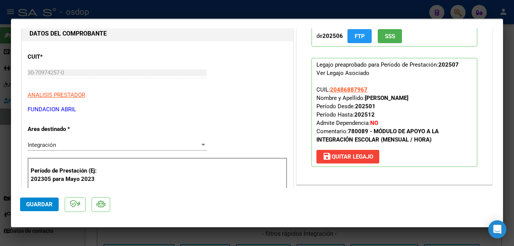
click at [425, 6] on div at bounding box center [257, 123] width 514 height 246
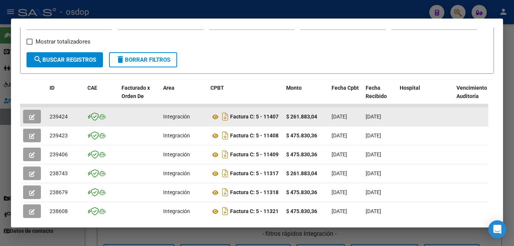
click at [32, 120] on icon "button" at bounding box center [32, 117] width 6 height 6
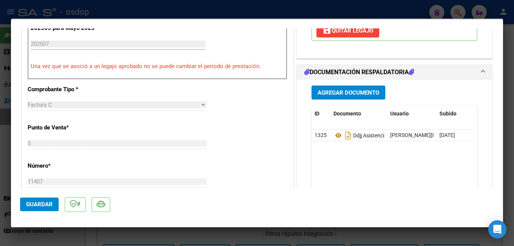
scroll to position [227, 0]
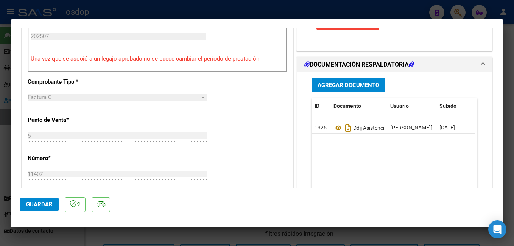
click at [352, 14] on div at bounding box center [257, 123] width 514 height 246
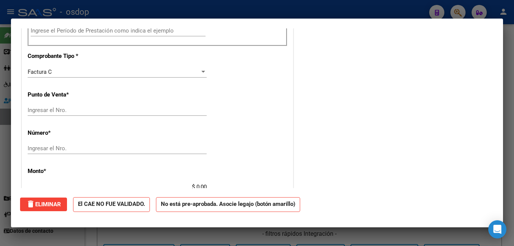
scroll to position [0, 0]
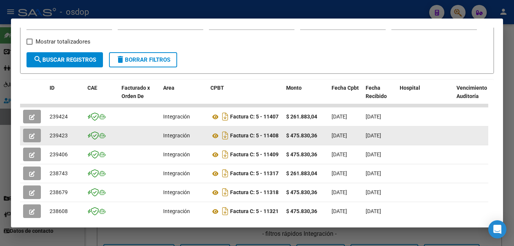
click at [28, 138] on button "button" at bounding box center [32, 136] width 18 height 14
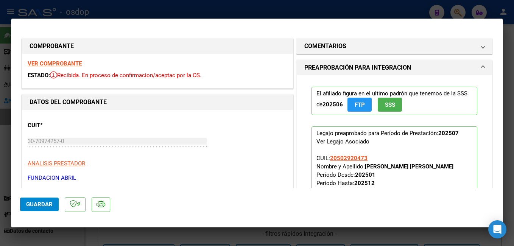
scroll to position [76, 0]
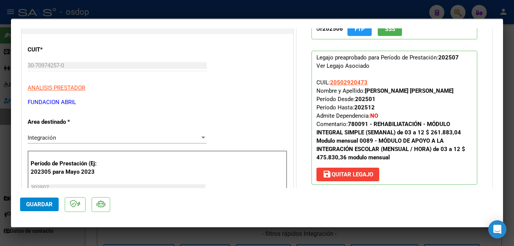
click at [393, 12] on div at bounding box center [257, 123] width 514 height 246
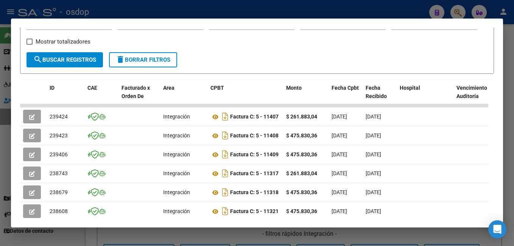
click at [387, 12] on div at bounding box center [257, 123] width 514 height 246
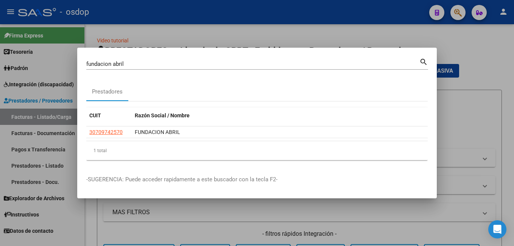
click at [154, 61] on input "fundacion abril" at bounding box center [252, 64] width 333 height 7
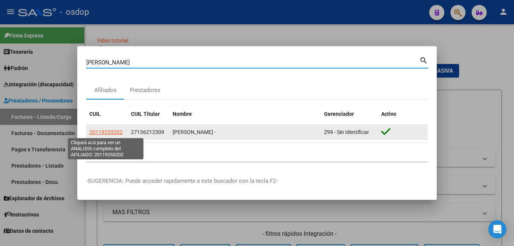
click at [113, 129] on span "20119255202" at bounding box center [105, 132] width 33 height 6
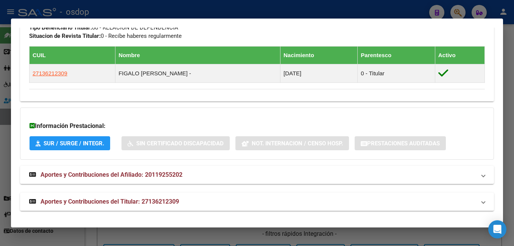
scroll to position [405, 0]
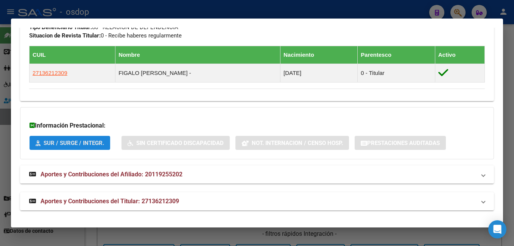
click at [70, 144] on span "SUR / SURGE / INTEGR." at bounding box center [74, 143] width 61 height 7
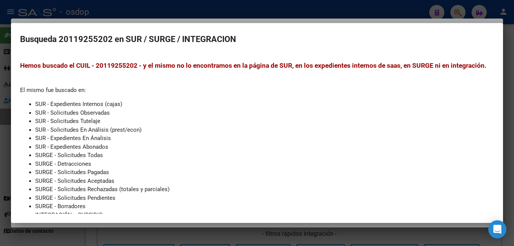
click at [162, 5] on div at bounding box center [257, 123] width 514 height 246
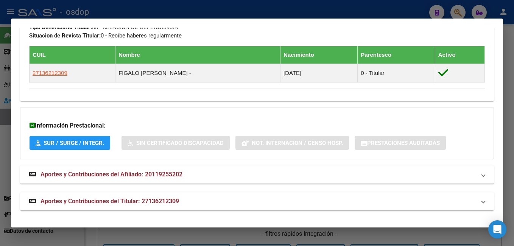
click at [162, 5] on div at bounding box center [257, 123] width 514 height 246
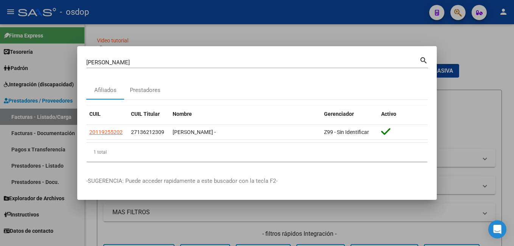
click at [165, 66] on div "[PERSON_NAME] (apellido, dni, cuil, [PERSON_NAME], cuit, obra social)" at bounding box center [252, 62] width 333 height 11
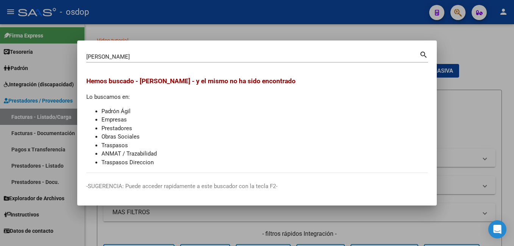
click at [187, 27] on div at bounding box center [257, 123] width 514 height 246
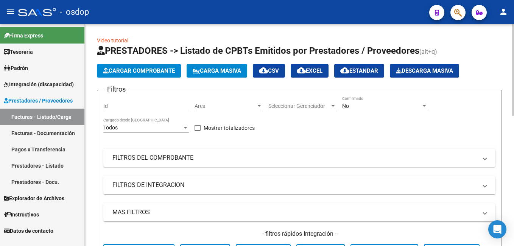
click at [450, 5] on button "button" at bounding box center [457, 12] width 15 height 15
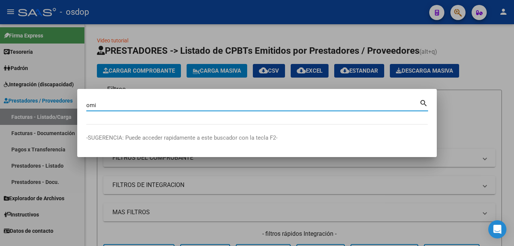
click at [503, 148] on div at bounding box center [257, 123] width 514 height 246
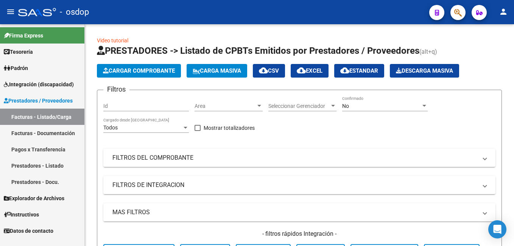
click at [451, 10] on button "button" at bounding box center [457, 12] width 15 height 15
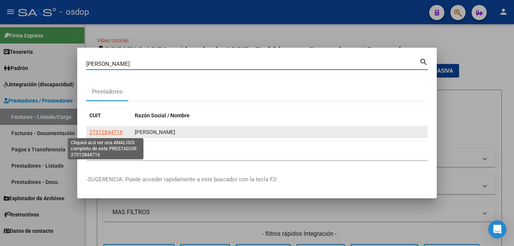
click at [117, 130] on span "27312844716" at bounding box center [105, 132] width 33 height 6
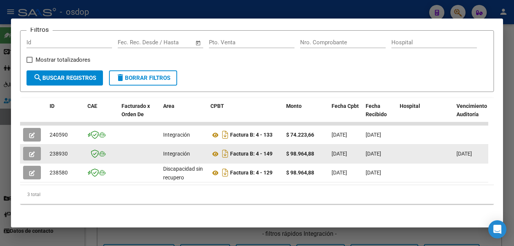
scroll to position [119, 0]
click at [32, 150] on span "button" at bounding box center [32, 153] width 6 height 7
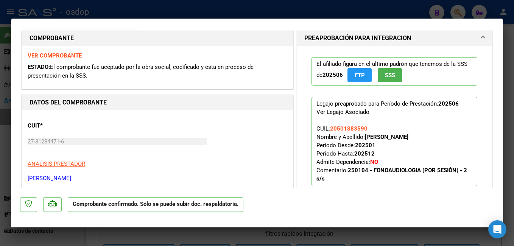
scroll to position [113, 0]
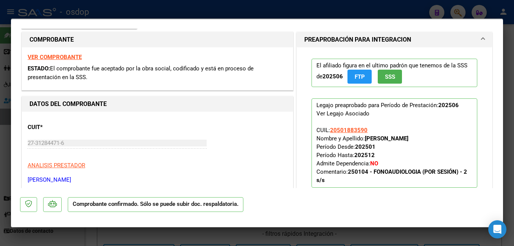
click at [193, 11] on div at bounding box center [257, 123] width 514 height 246
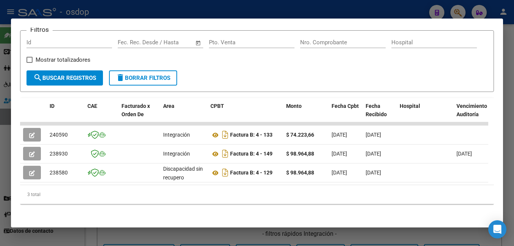
scroll to position [119, 0]
click at [249, 8] on div at bounding box center [257, 123] width 514 height 246
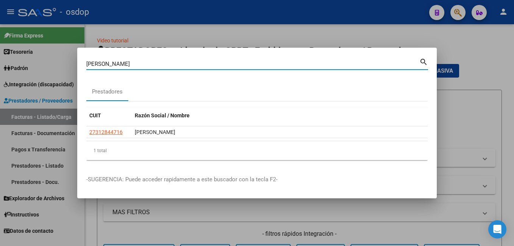
click at [174, 63] on input "[PERSON_NAME]" at bounding box center [252, 64] width 333 height 7
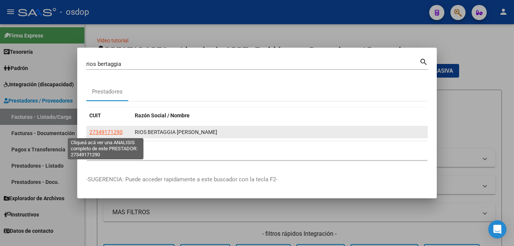
click at [120, 131] on span "27349171290" at bounding box center [105, 132] width 33 height 6
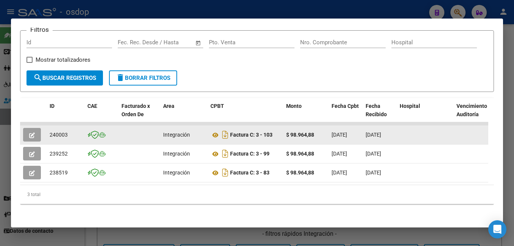
click at [27, 128] on button "button" at bounding box center [32, 135] width 18 height 14
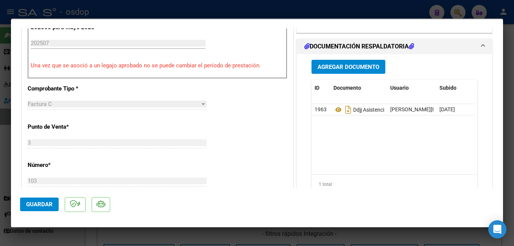
scroll to position [227, 0]
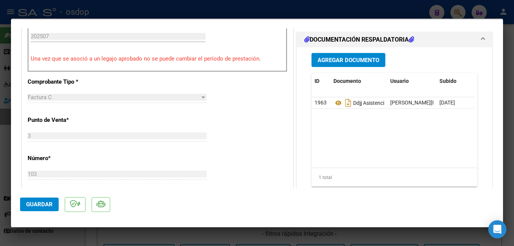
click at [228, 12] on div at bounding box center [257, 123] width 514 height 246
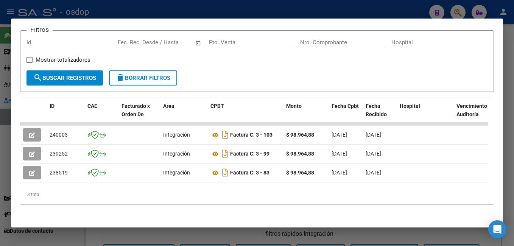
click at [179, 6] on div at bounding box center [257, 123] width 514 height 246
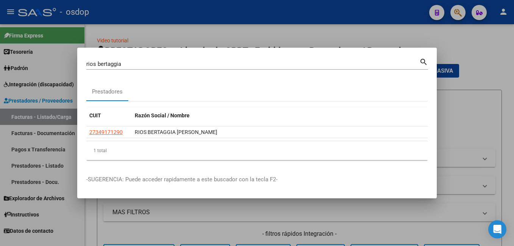
click at [146, 64] on input "rios bertaggia" at bounding box center [252, 64] width 333 height 7
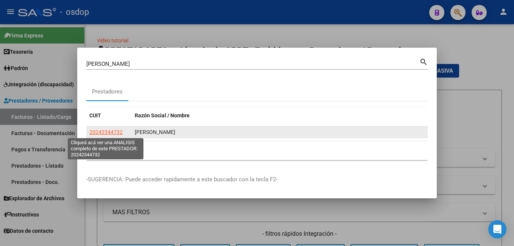
click at [102, 132] on span "20242344732" at bounding box center [105, 132] width 33 height 6
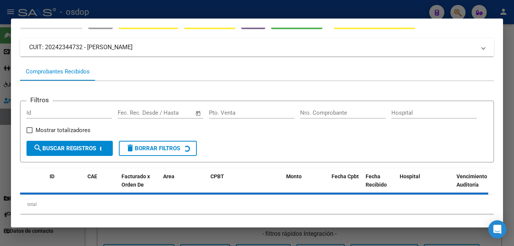
scroll to position [52, 0]
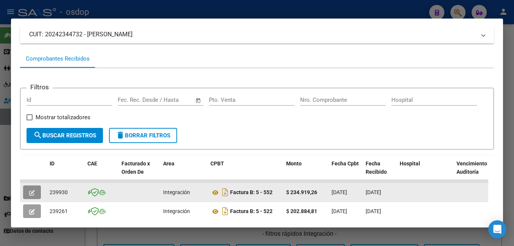
click at [34, 195] on icon "button" at bounding box center [32, 193] width 6 height 6
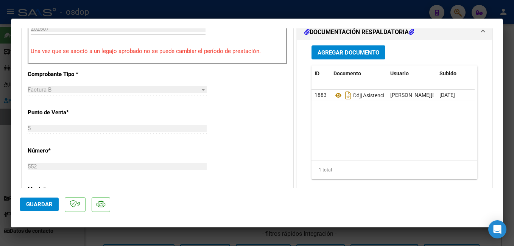
scroll to position [265, 0]
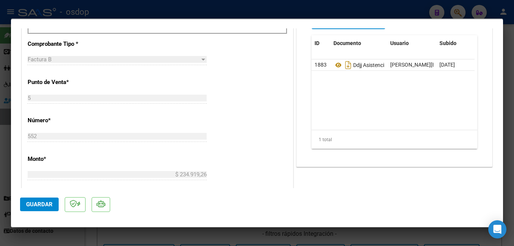
click at [173, 14] on div at bounding box center [257, 123] width 514 height 246
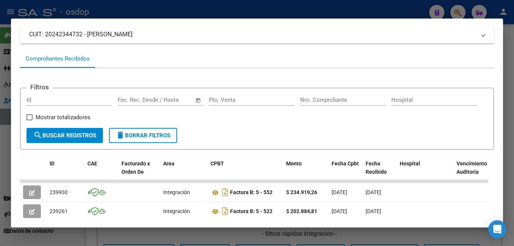
click at [172, 14] on div at bounding box center [257, 123] width 514 height 246
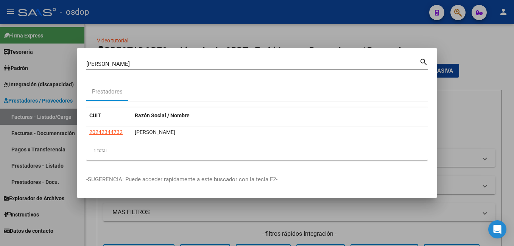
click at [148, 65] on input "[PERSON_NAME]" at bounding box center [252, 64] width 333 height 7
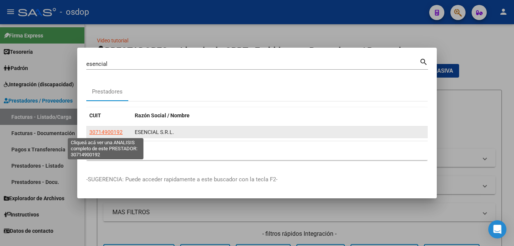
click at [96, 131] on span "30714900192" at bounding box center [105, 132] width 33 height 6
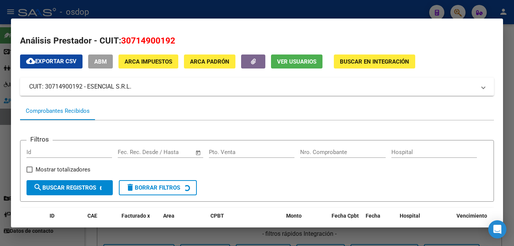
scroll to position [53, 0]
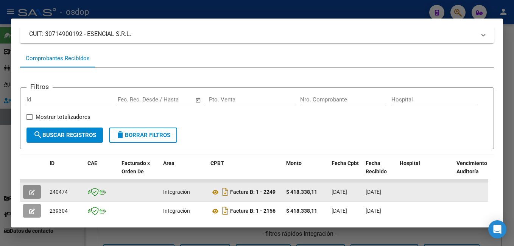
click at [28, 189] on button "button" at bounding box center [32, 192] width 18 height 14
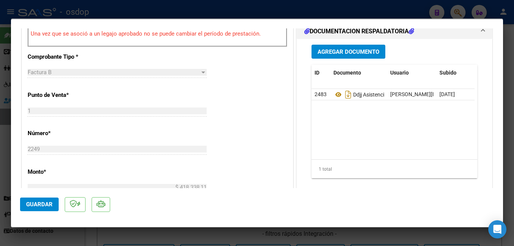
scroll to position [265, 0]
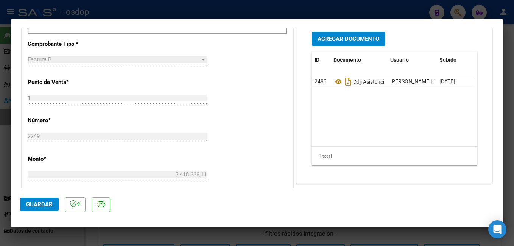
click at [278, 13] on div at bounding box center [257, 123] width 514 height 246
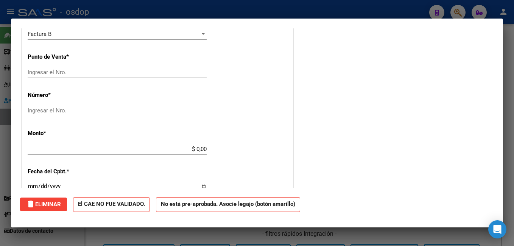
scroll to position [0, 0]
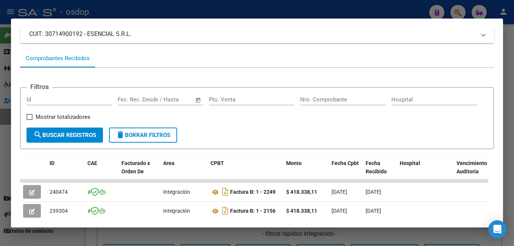
click at [278, 13] on div at bounding box center [257, 123] width 514 height 246
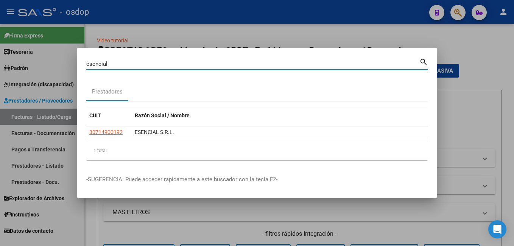
click at [115, 65] on input "esencial" at bounding box center [252, 64] width 333 height 7
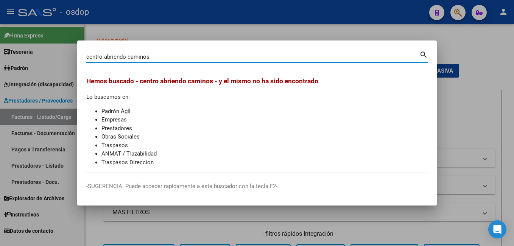
click at [159, 55] on input "centro abriendo caminos" at bounding box center [252, 56] width 333 height 7
click at [172, 35] on div at bounding box center [257, 123] width 514 height 246
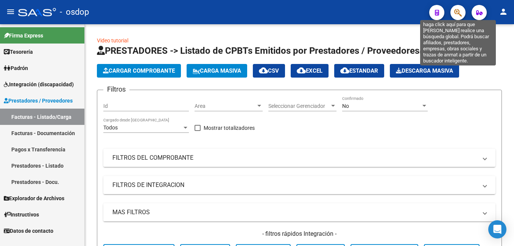
click at [458, 16] on icon "button" at bounding box center [458, 12] width 8 height 9
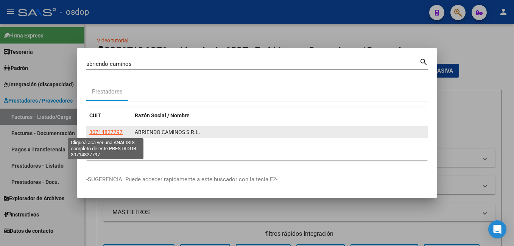
click at [103, 132] on span "30714827797" at bounding box center [105, 132] width 33 height 6
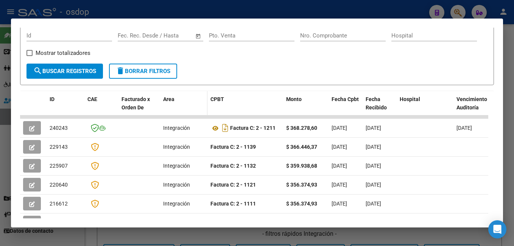
scroll to position [128, 0]
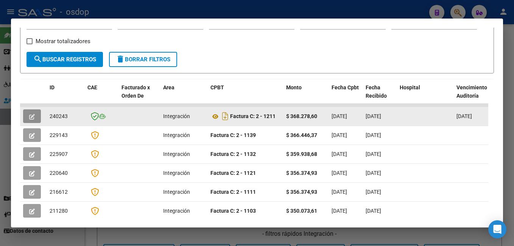
click at [36, 123] on button "button" at bounding box center [32, 116] width 18 height 14
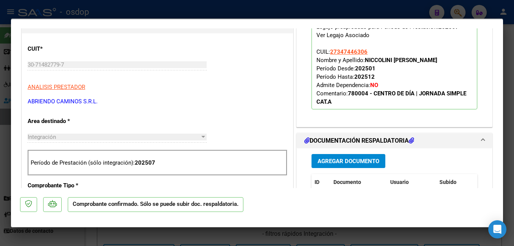
scroll to position [189, 0]
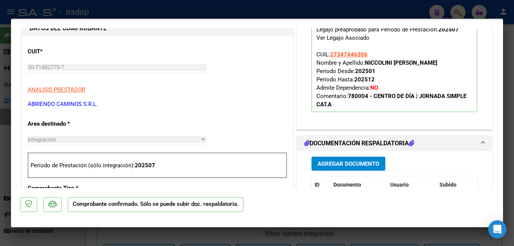
click at [272, 11] on div at bounding box center [257, 123] width 514 height 246
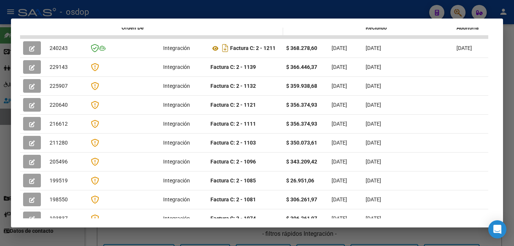
scroll to position [234, 0]
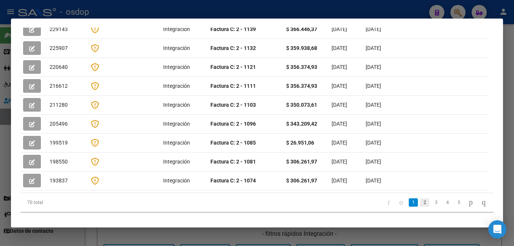
click at [420, 198] on link "2" at bounding box center [424, 202] width 9 height 8
click at [421, 193] on div "70 total 1 2 3 4 5" at bounding box center [257, 202] width 474 height 19
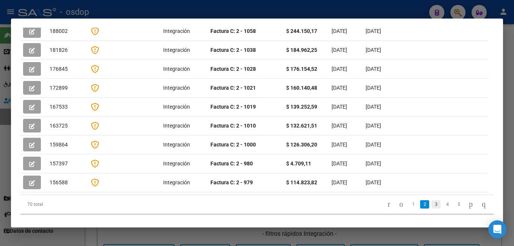
click at [431, 200] on link "3" at bounding box center [435, 204] width 9 height 8
click at [443, 200] on link "4" at bounding box center [447, 204] width 9 height 8
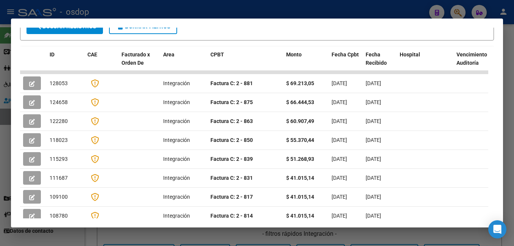
scroll to position [218, 0]
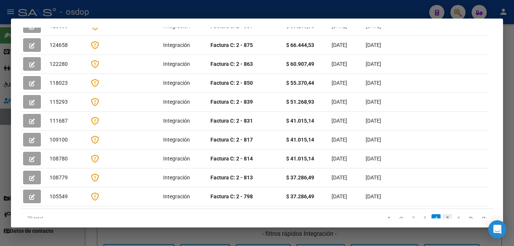
click at [443, 214] on link "5" at bounding box center [447, 218] width 9 height 8
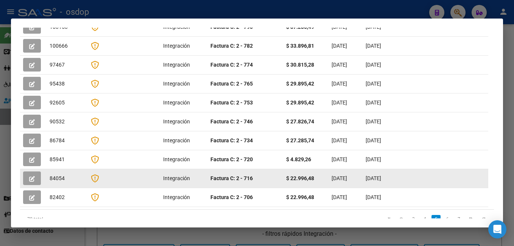
scroll to position [216, 0]
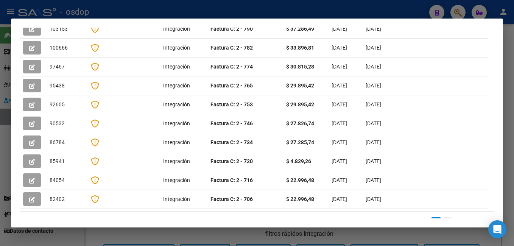
click at [443, 217] on link "6" at bounding box center [447, 221] width 9 height 8
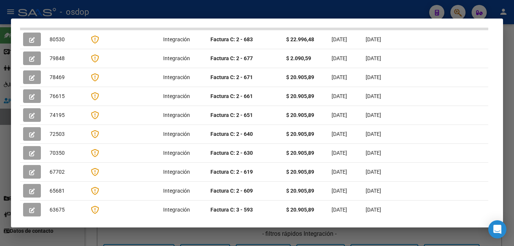
scroll to position [232, 0]
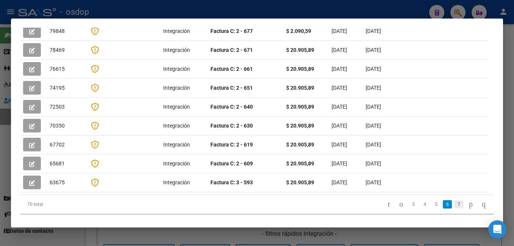
click at [454, 200] on link "7" at bounding box center [458, 204] width 9 height 8
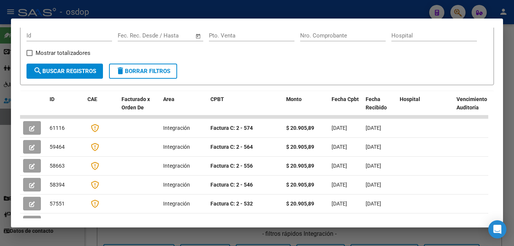
scroll to position [164, 0]
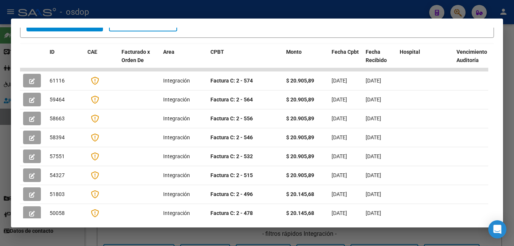
click at [74, 11] on div at bounding box center [257, 123] width 514 height 246
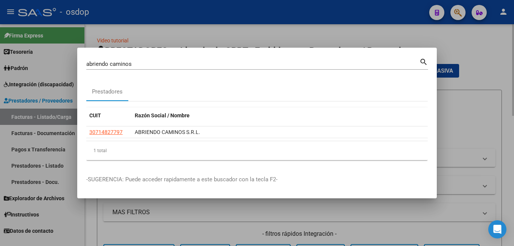
click at [210, 31] on div at bounding box center [257, 123] width 514 height 246
